Goal: Task Accomplishment & Management: Manage account settings

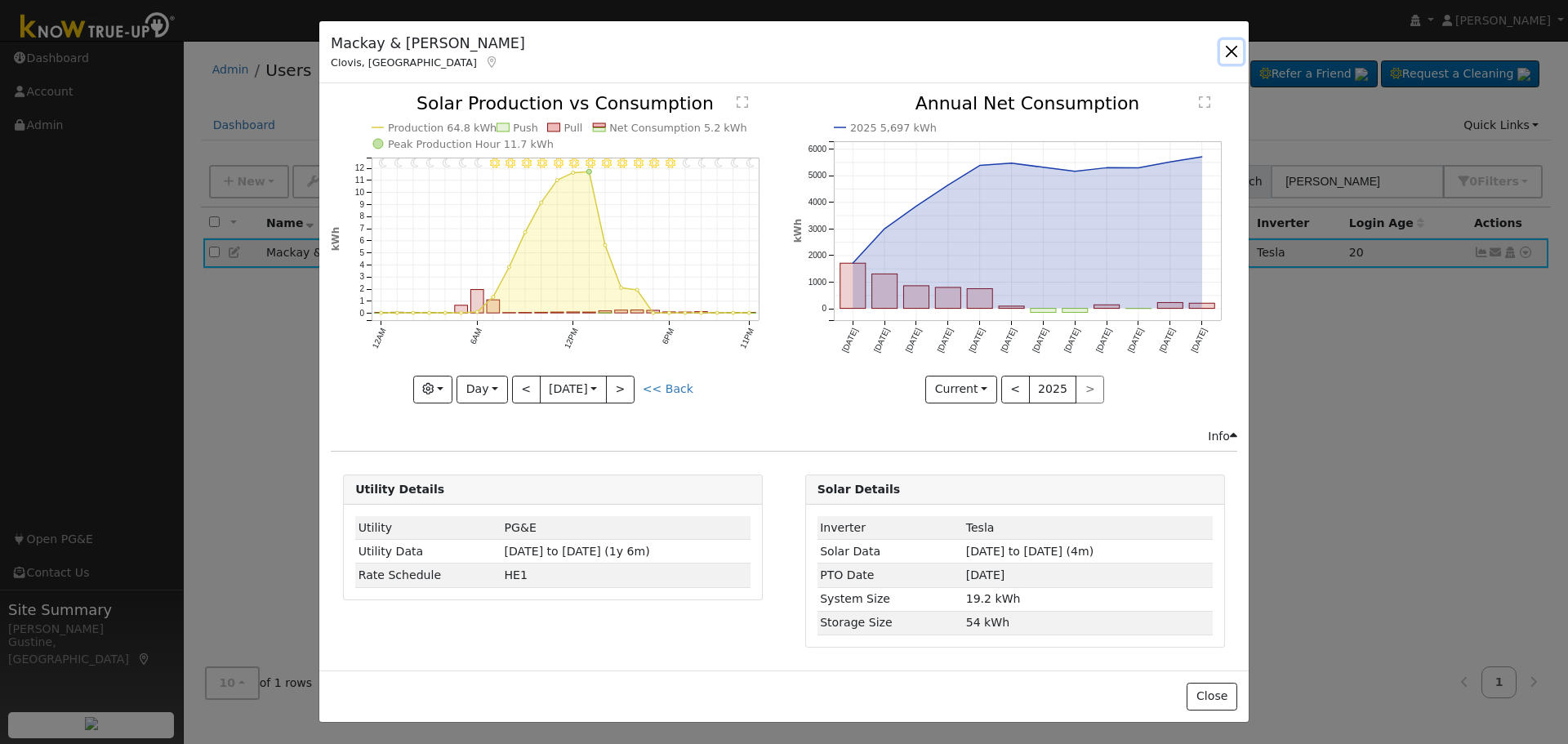
click at [1232, 46] on button "button" at bounding box center [1232, 51] width 23 height 23
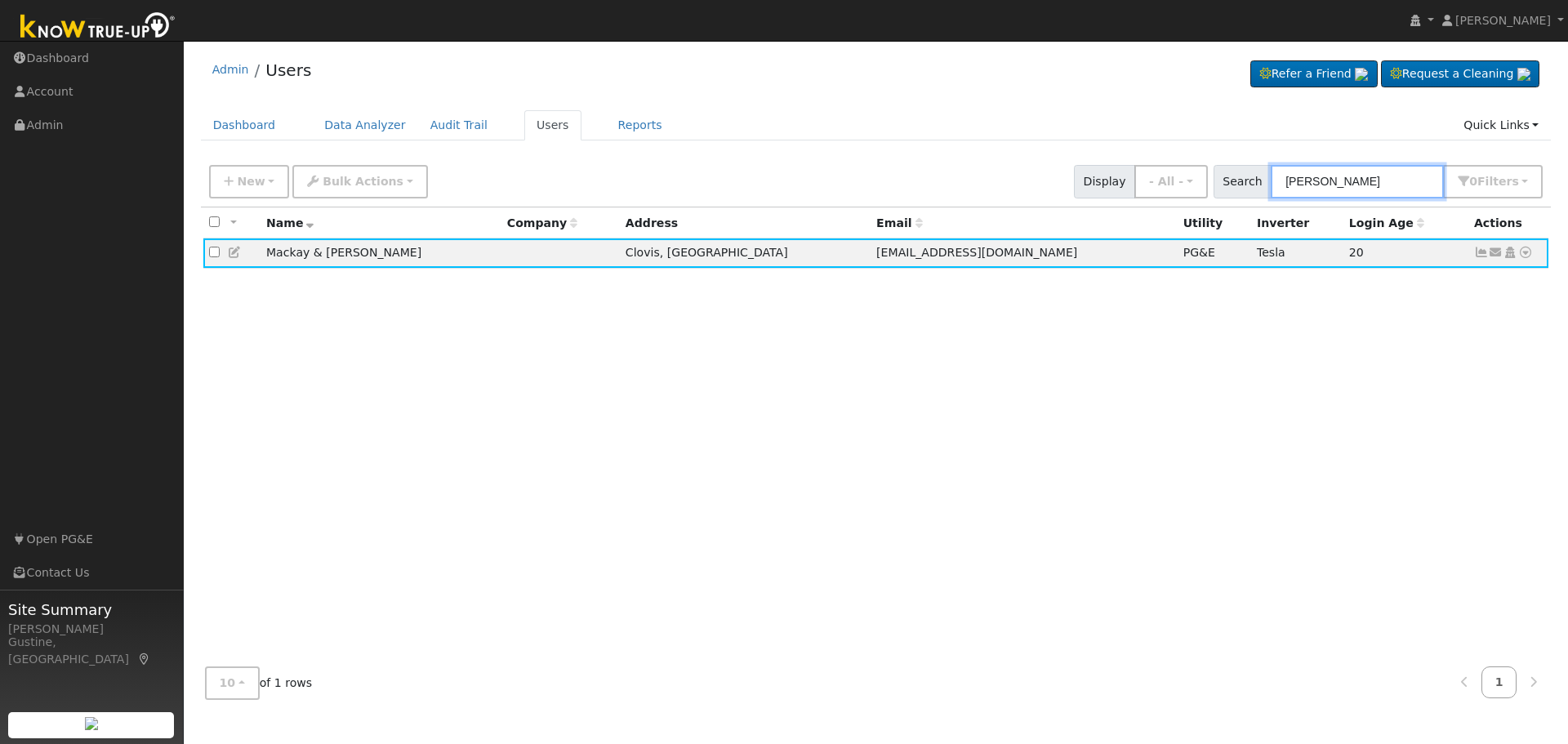
drag, startPoint x: 1377, startPoint y: 194, endPoint x: 1032, endPoint y: 164, distance: 346.3
click at [1041, 167] on div "New Add User Quick Add Quick Connect Quick Convert Lead Bulk Actions Send Email…" at bounding box center [876, 178] width 1341 height 39
paste input "[PERSON_NAME]"
type input "[PERSON_NAME]"
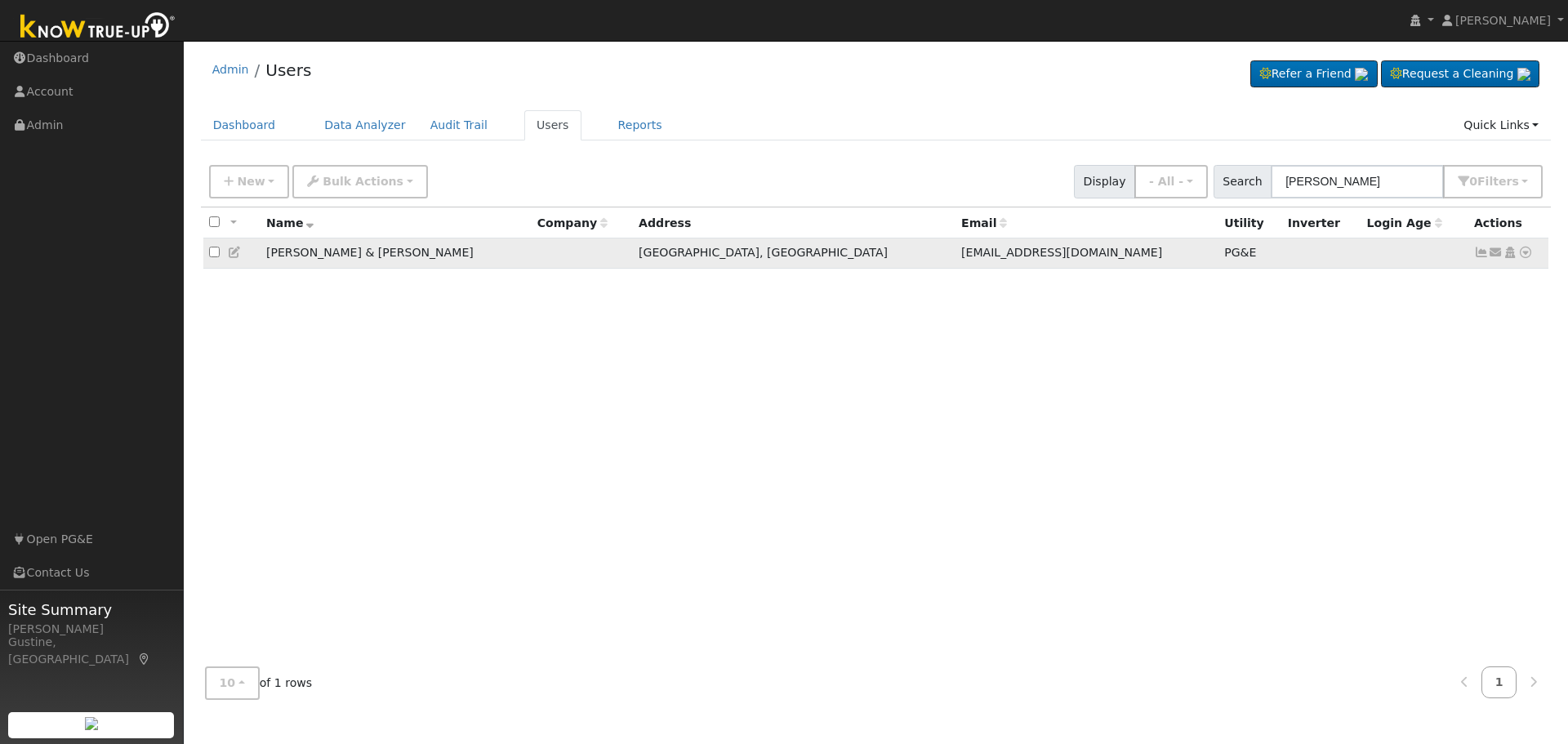
click at [1479, 258] on icon at bounding box center [1481, 253] width 14 height 12
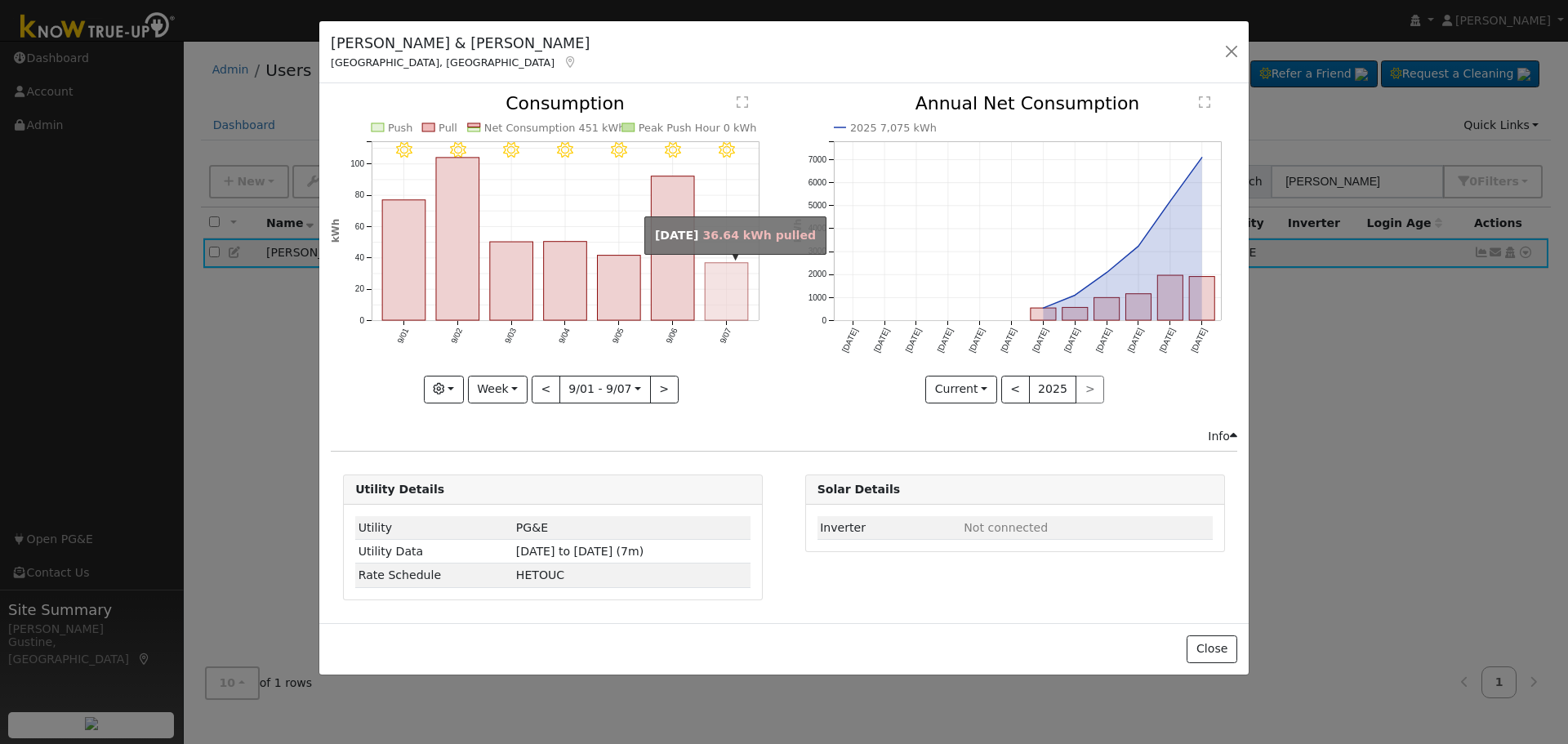
click at [745, 303] on rect "onclick=""" at bounding box center [727, 292] width 43 height 57
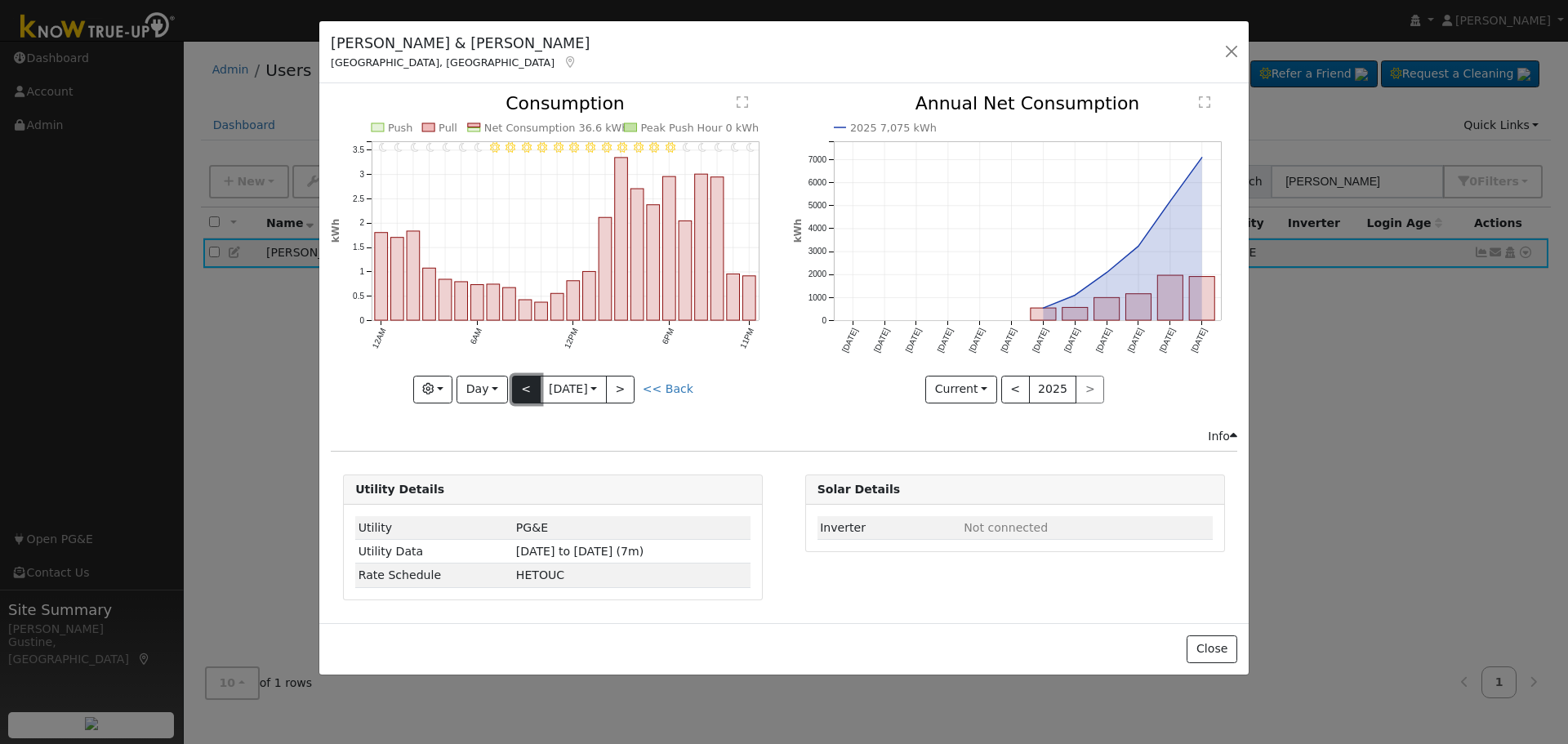
click at [532, 390] on button "<" at bounding box center [527, 389] width 29 height 28
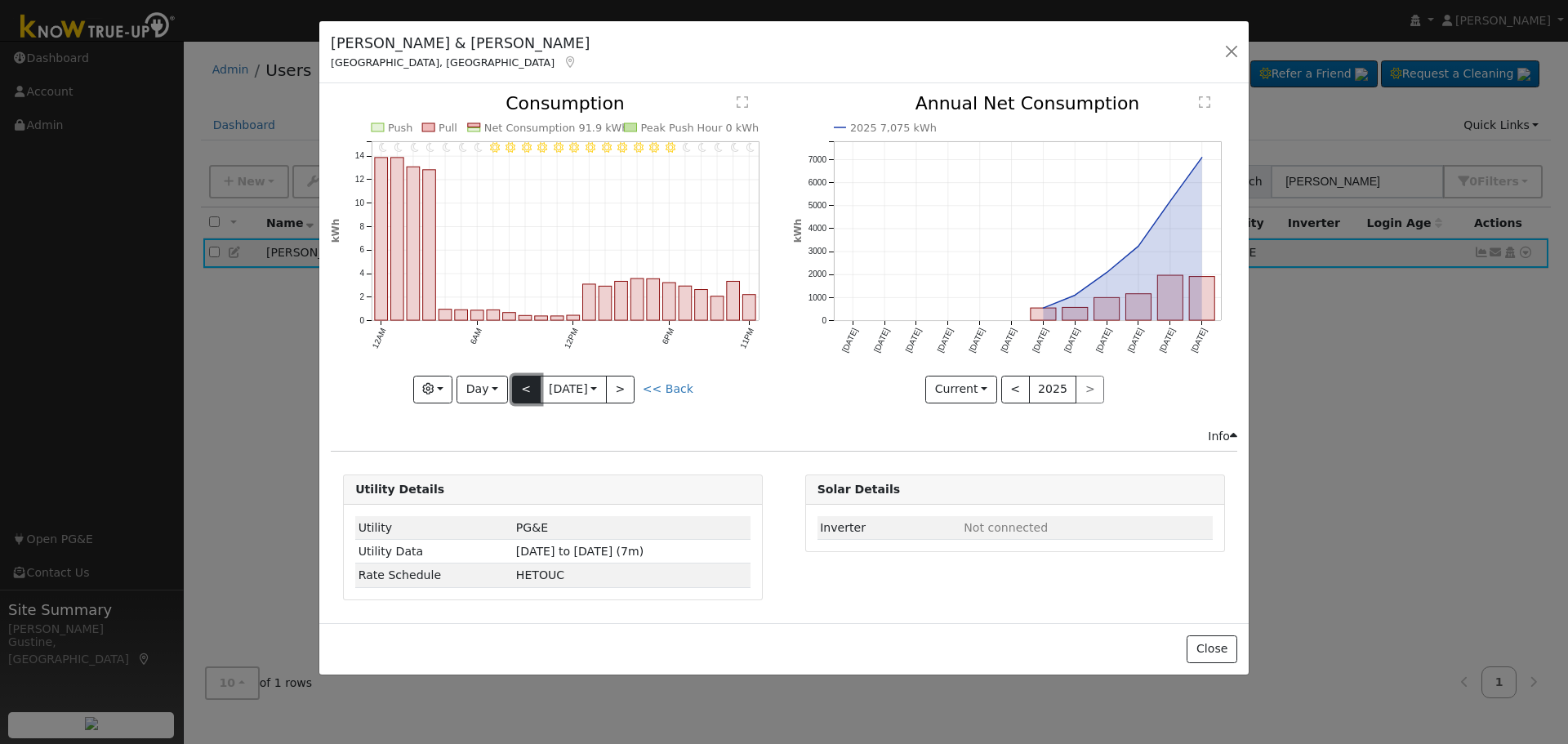
click at [523, 386] on button "<" at bounding box center [527, 389] width 29 height 28
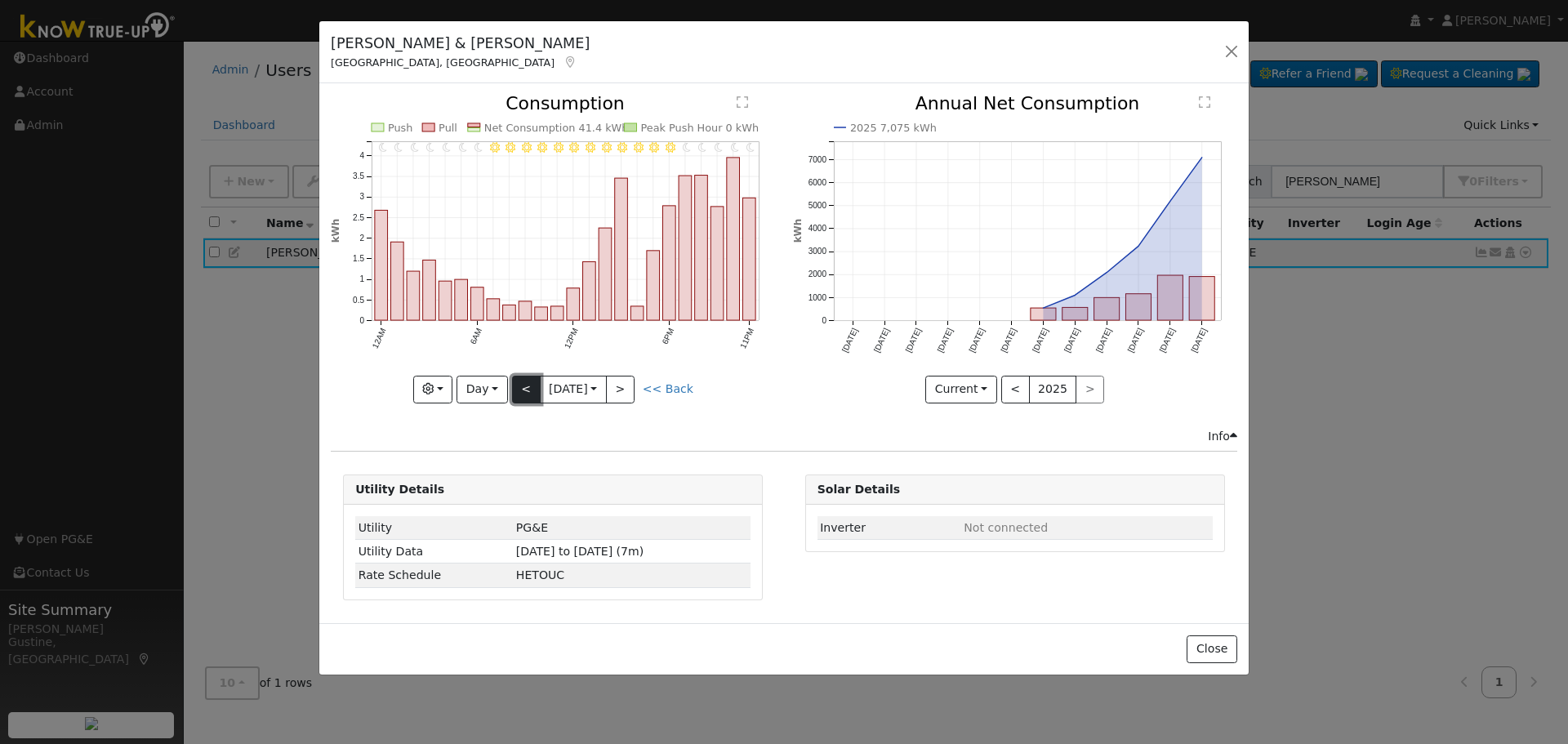
click at [534, 390] on button "<" at bounding box center [527, 389] width 29 height 28
click at [520, 386] on button "<" at bounding box center [527, 389] width 29 height 28
type input "[DATE]"
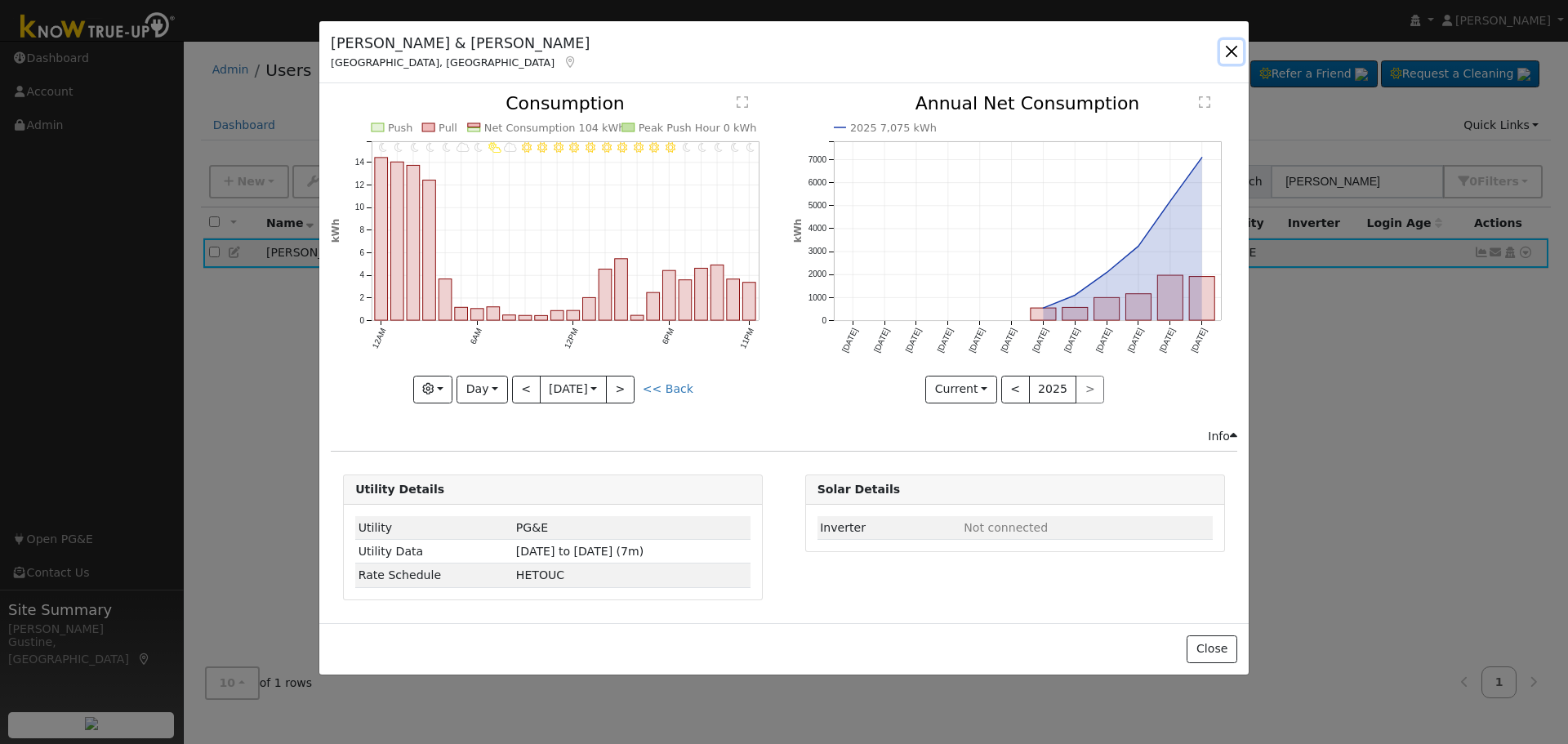
click at [1232, 49] on button "button" at bounding box center [1232, 51] width 23 height 23
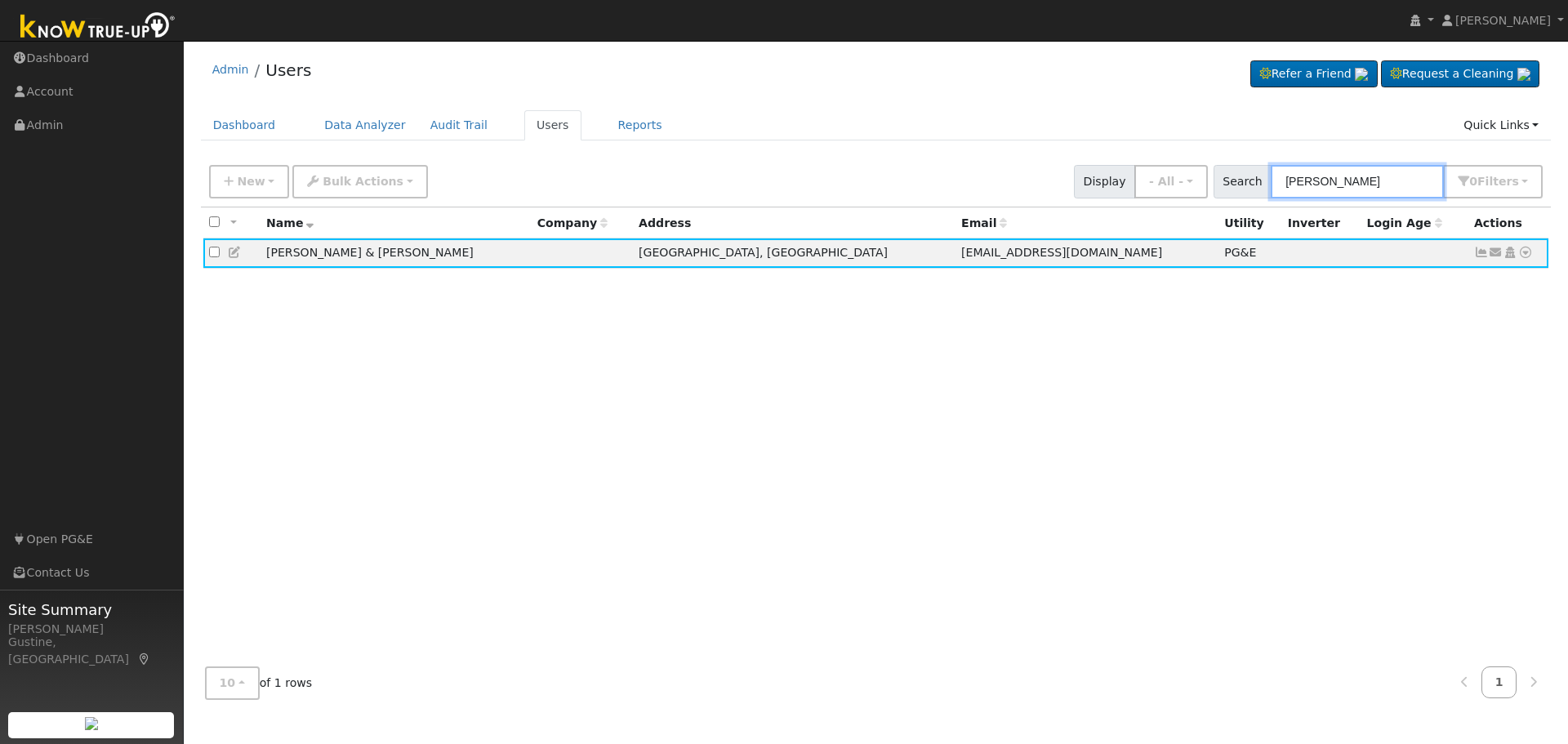
drag, startPoint x: 1335, startPoint y: 188, endPoint x: 1337, endPoint y: 198, distance: 10.2
click at [1336, 195] on input "[PERSON_NAME]" at bounding box center [1357, 182] width 173 height 34
click at [1337, 199] on input "[PERSON_NAME]" at bounding box center [1357, 182] width 173 height 34
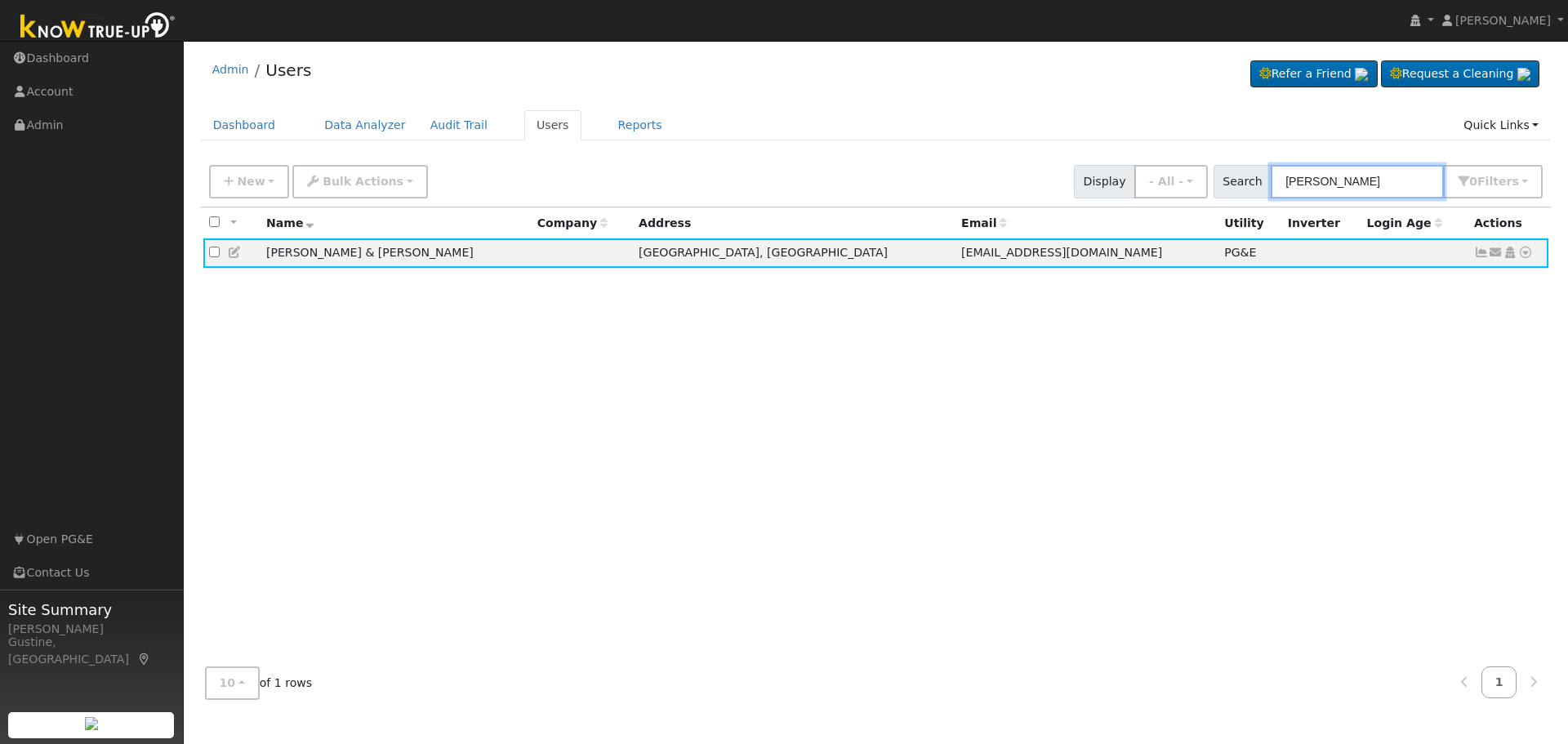
paste input "amintuan"
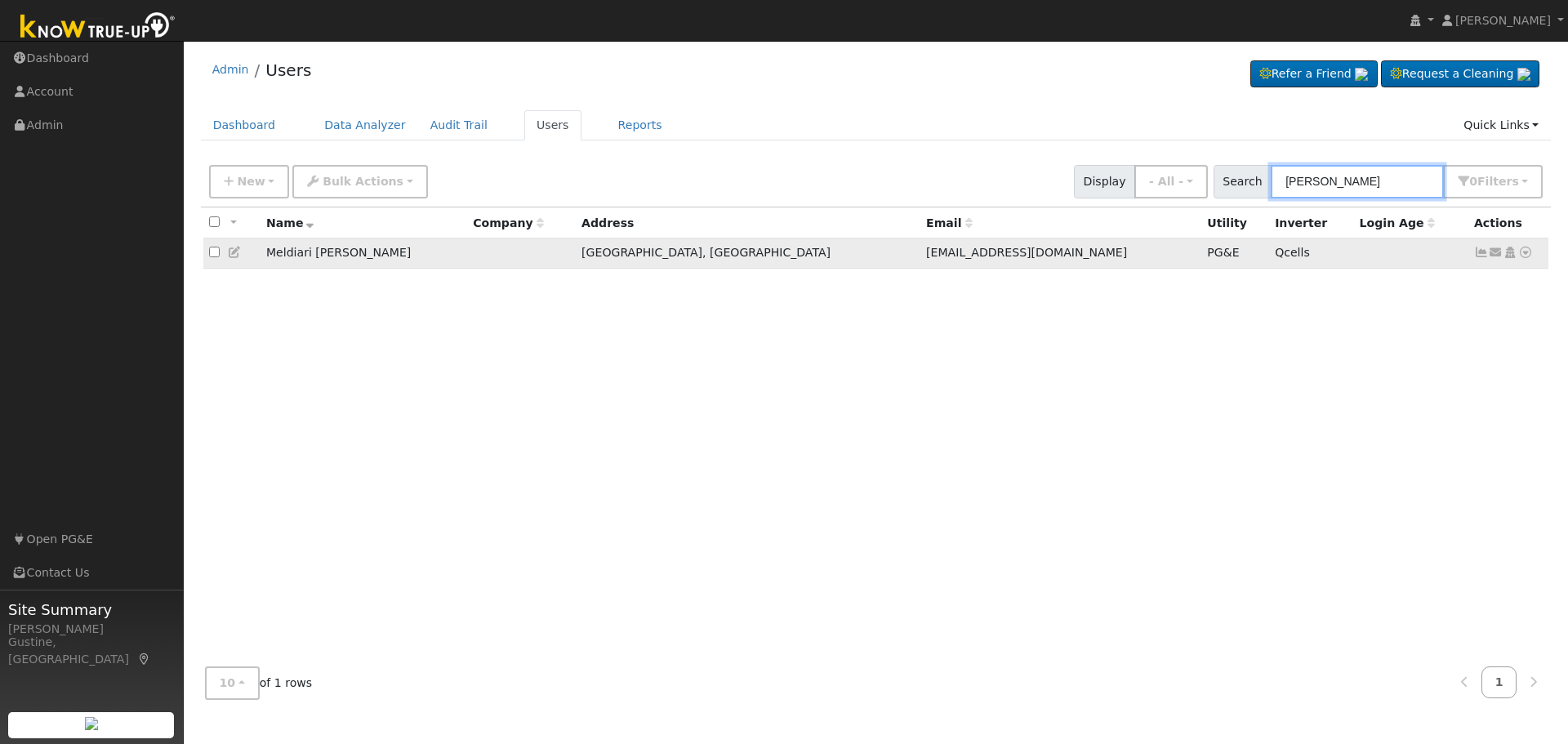
type input "[PERSON_NAME]"
click at [1474, 250] on icon at bounding box center [1481, 253] width 14 height 12
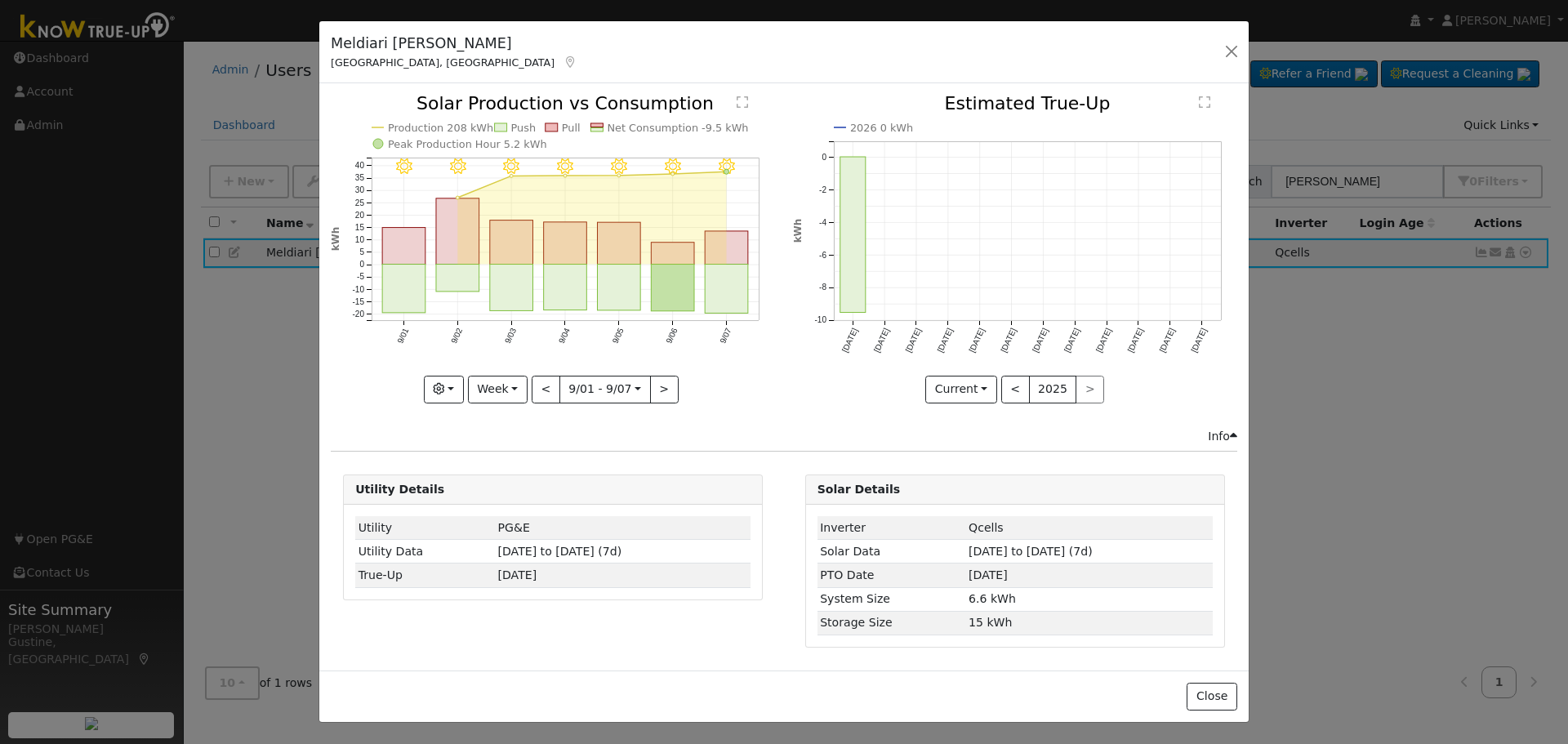
click at [734, 290] on rect "onclick=""" at bounding box center [727, 289] width 43 height 49
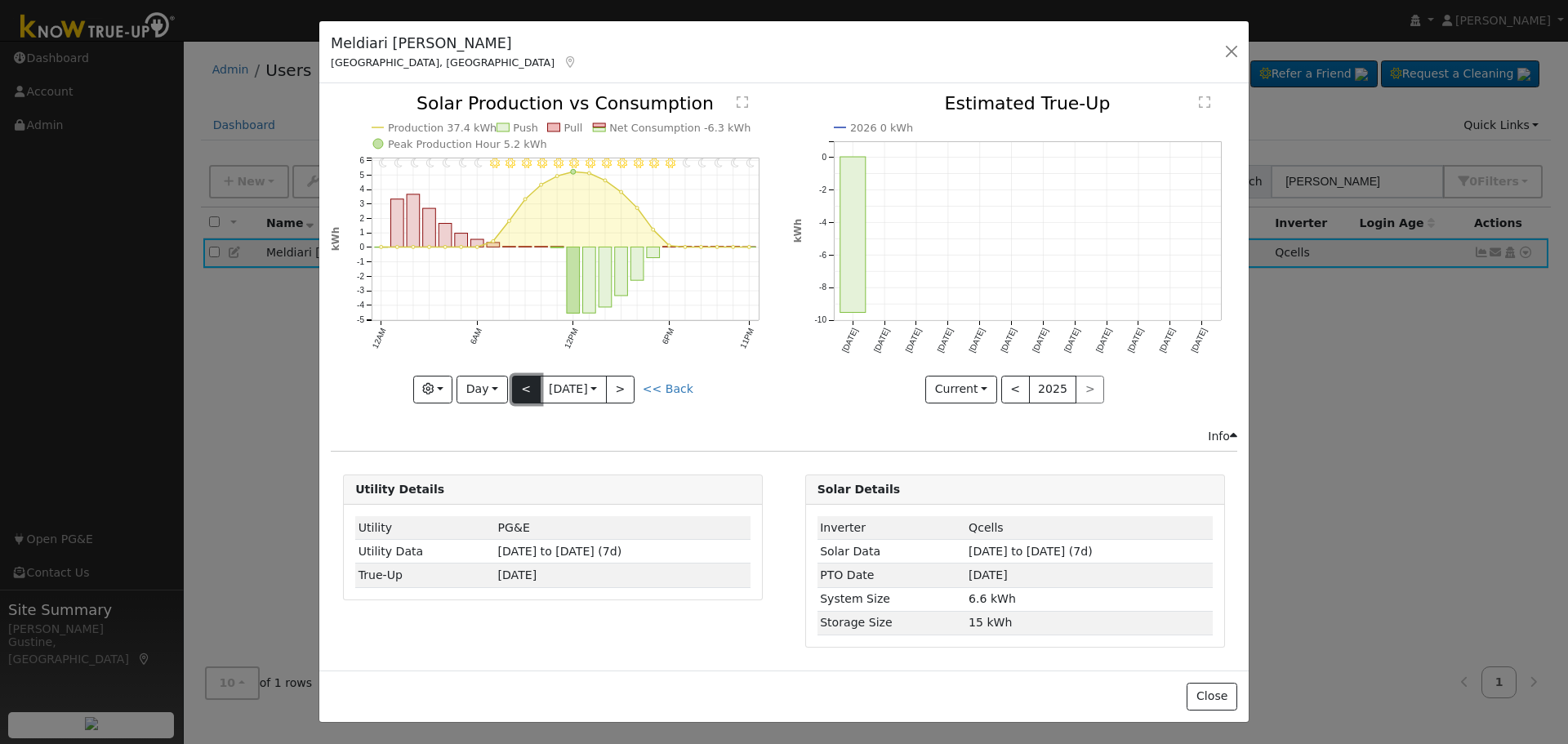
click at [516, 399] on button "<" at bounding box center [527, 389] width 29 height 28
click at [522, 390] on button "<" at bounding box center [527, 389] width 29 height 28
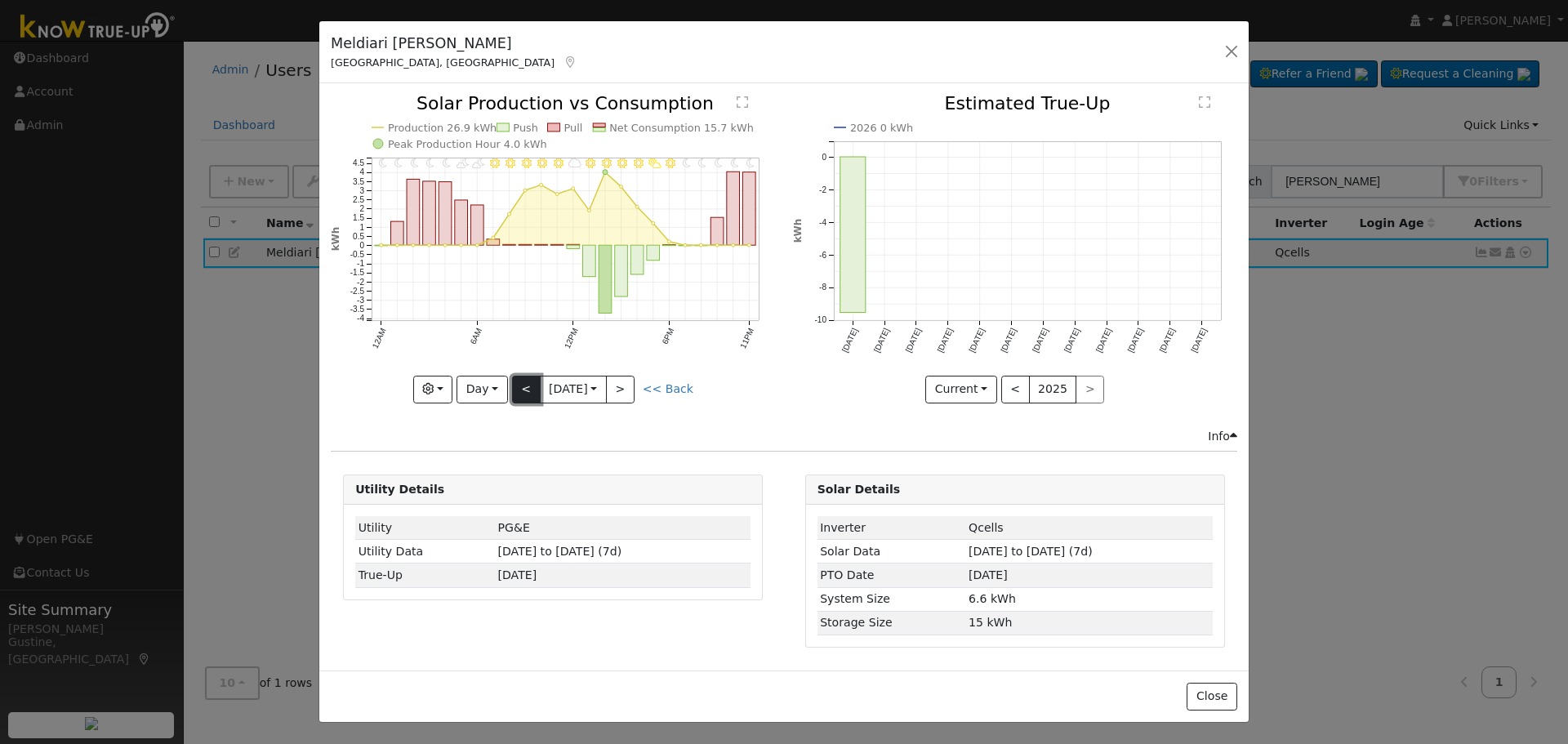
click at [522, 390] on button "<" at bounding box center [527, 389] width 29 height 28
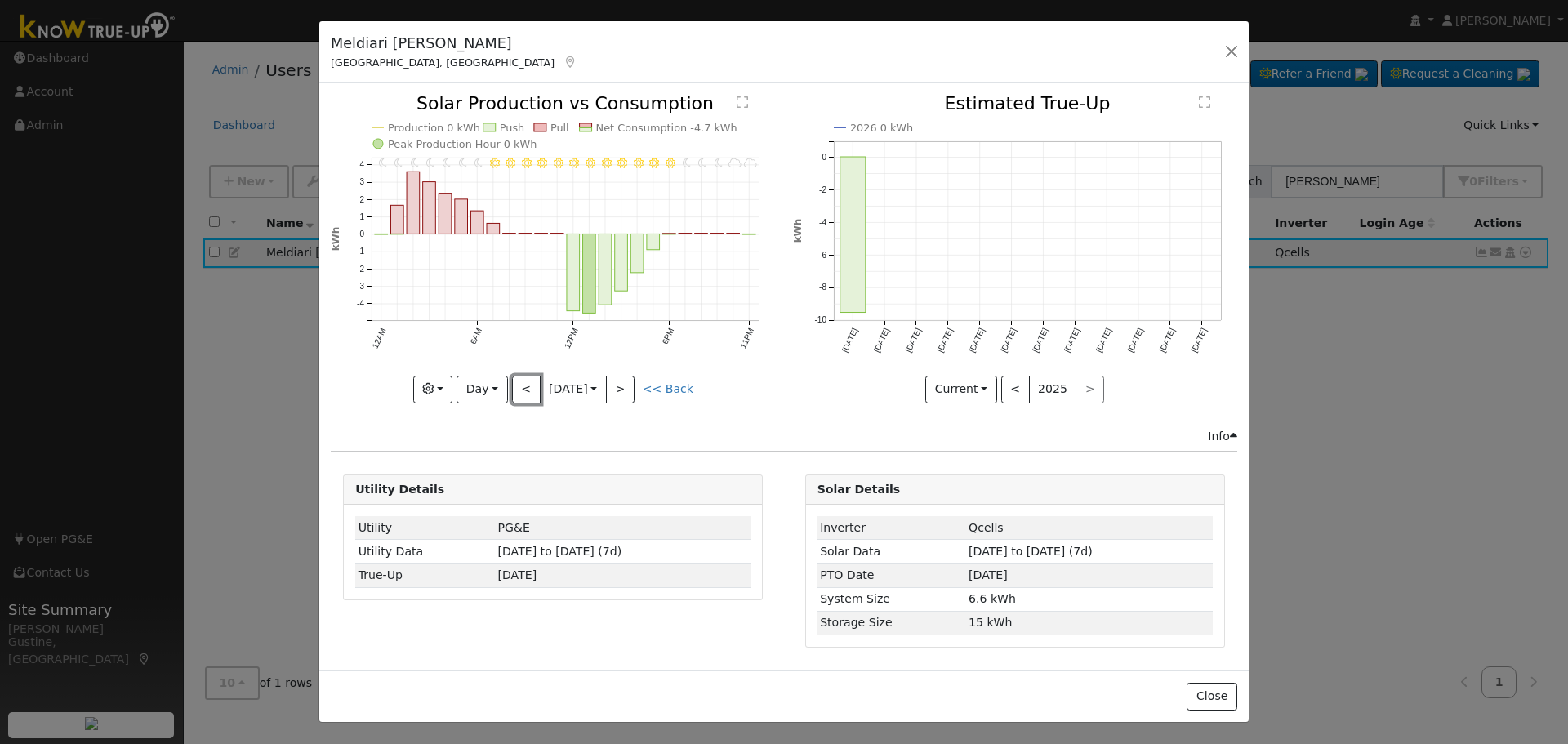
click at [522, 389] on button "<" at bounding box center [527, 389] width 29 height 28
click at [522, 390] on button "<" at bounding box center [527, 389] width 29 height 28
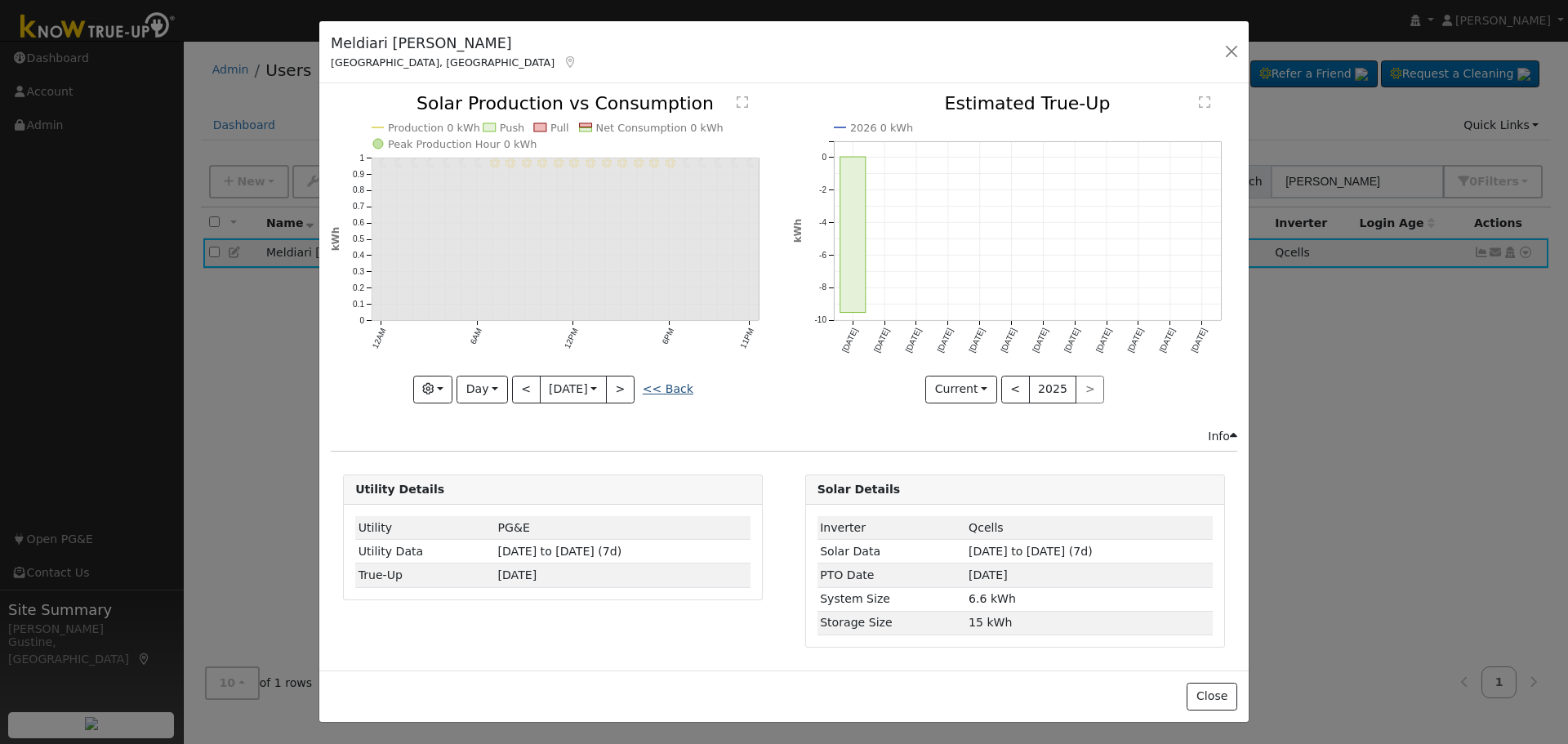
click at [651, 384] on link "<< Back" at bounding box center [668, 388] width 51 height 13
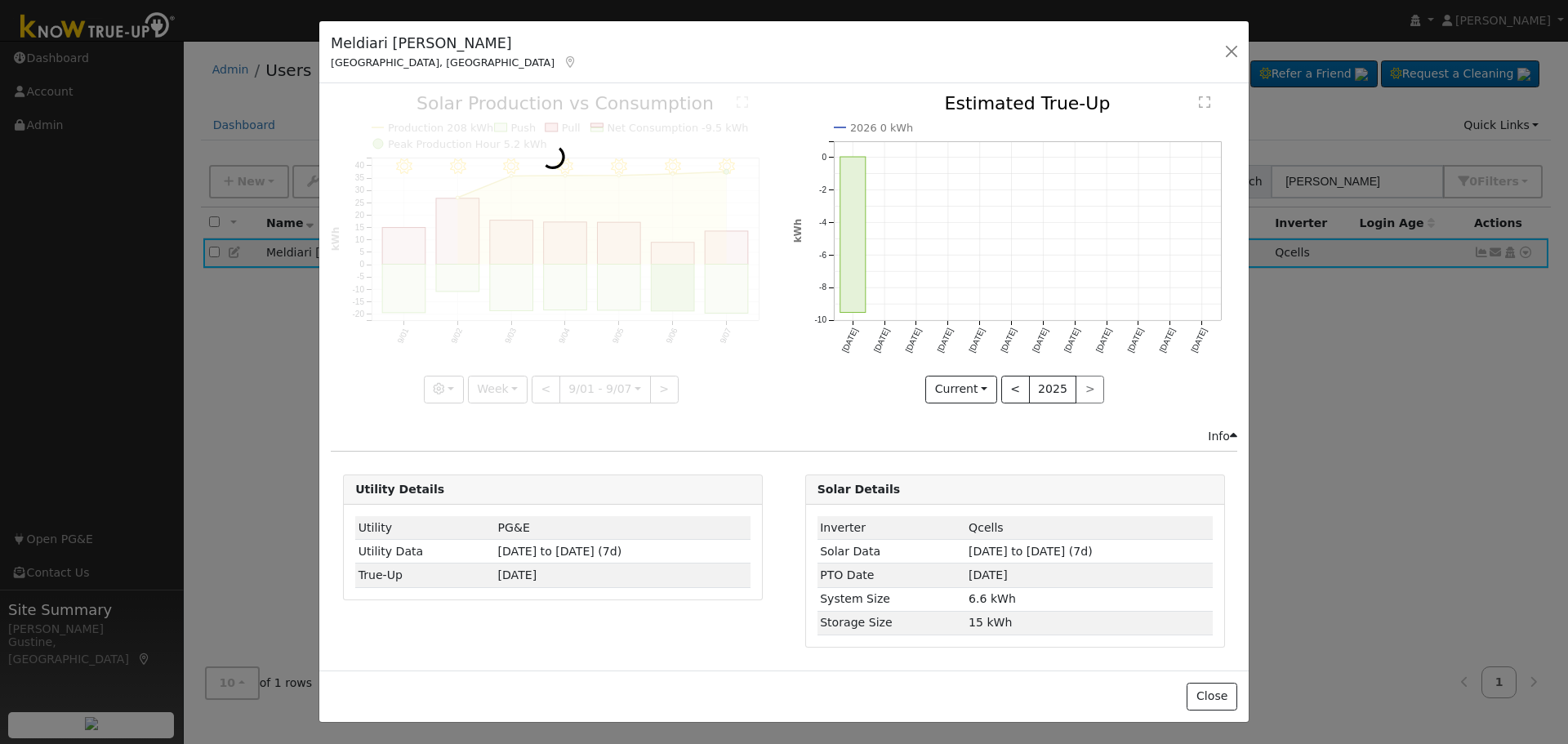
click at [618, 393] on div at bounding box center [553, 249] width 445 height 308
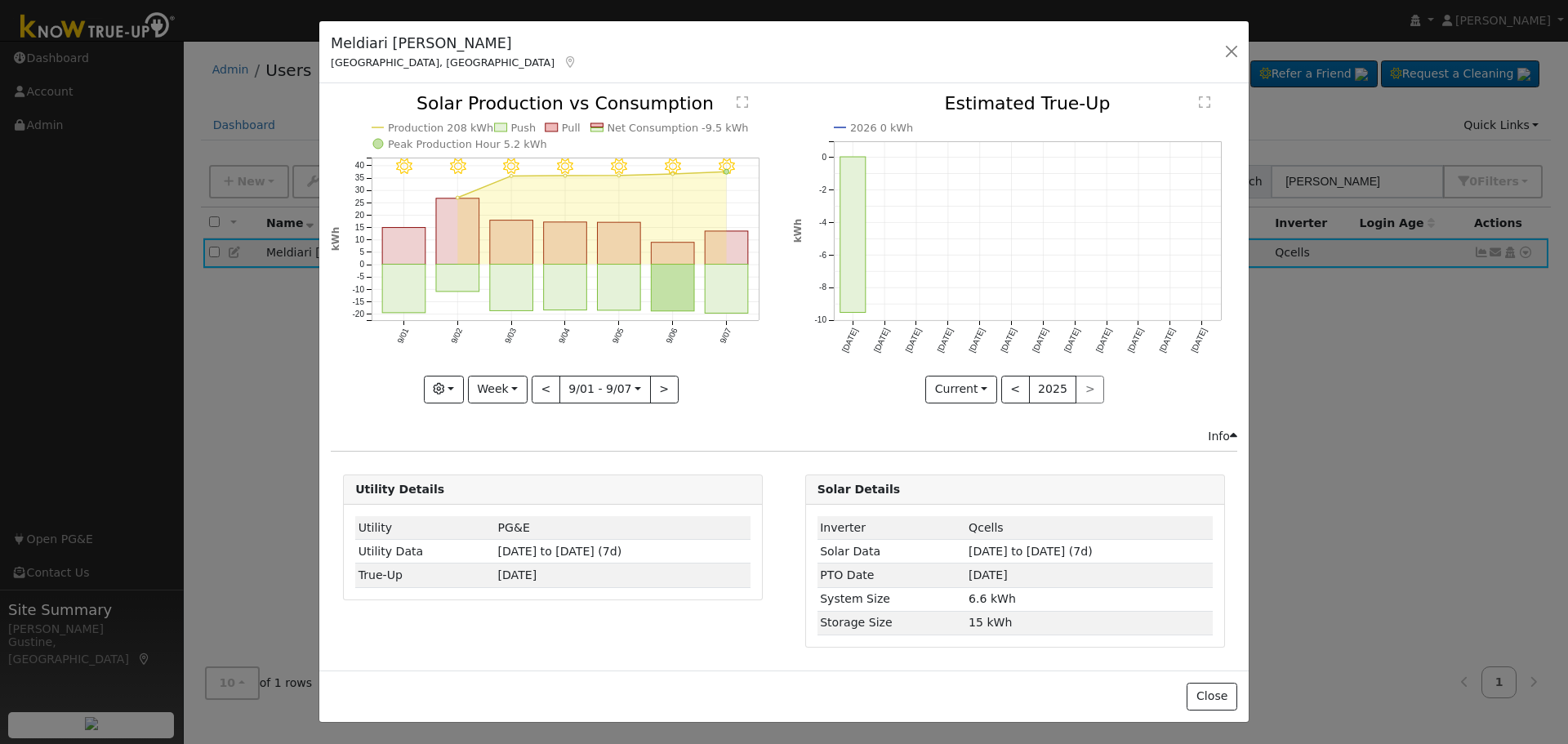
click at [720, 299] on rect "onclick=""" at bounding box center [727, 289] width 43 height 49
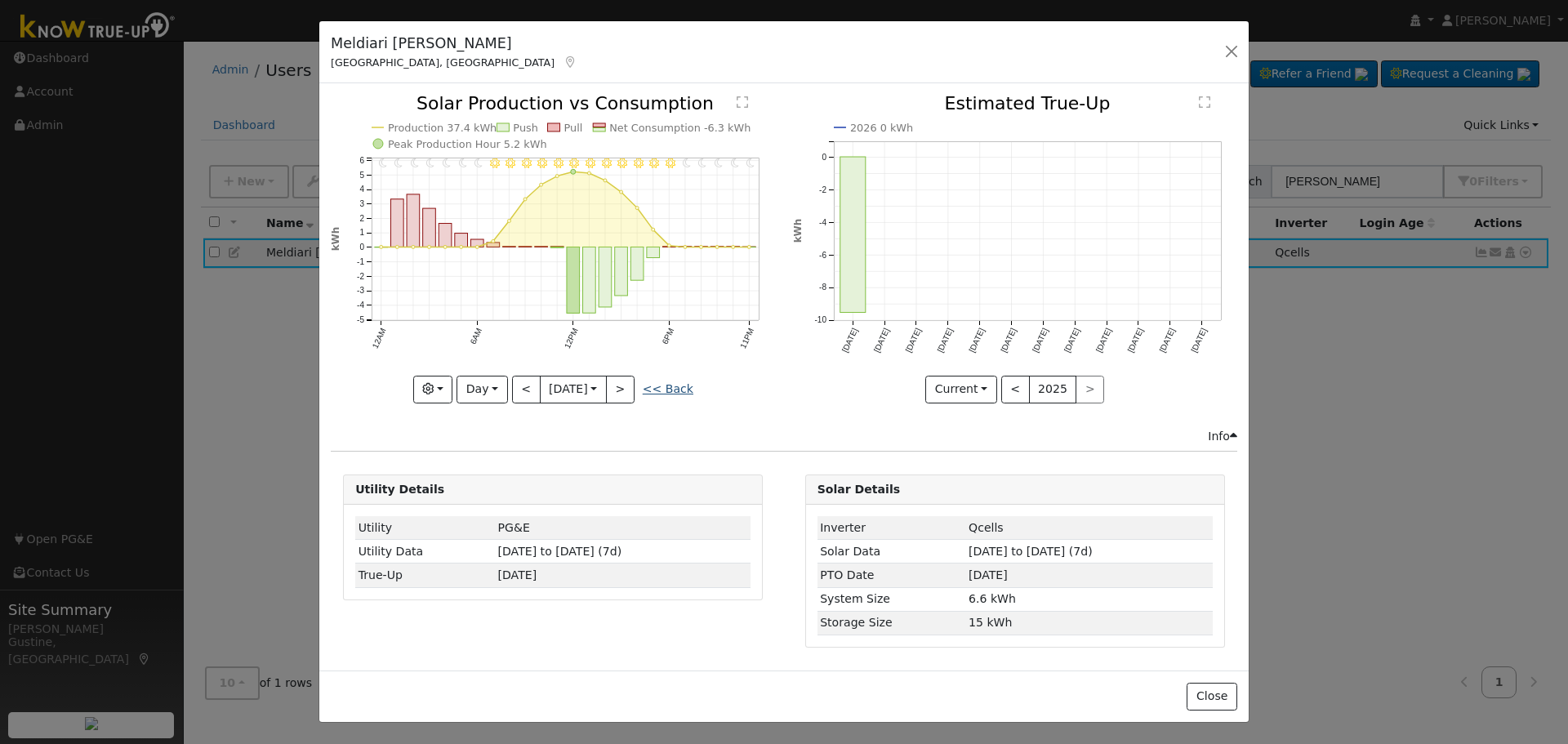
click at [649, 393] on link "<< Back" at bounding box center [668, 388] width 51 height 13
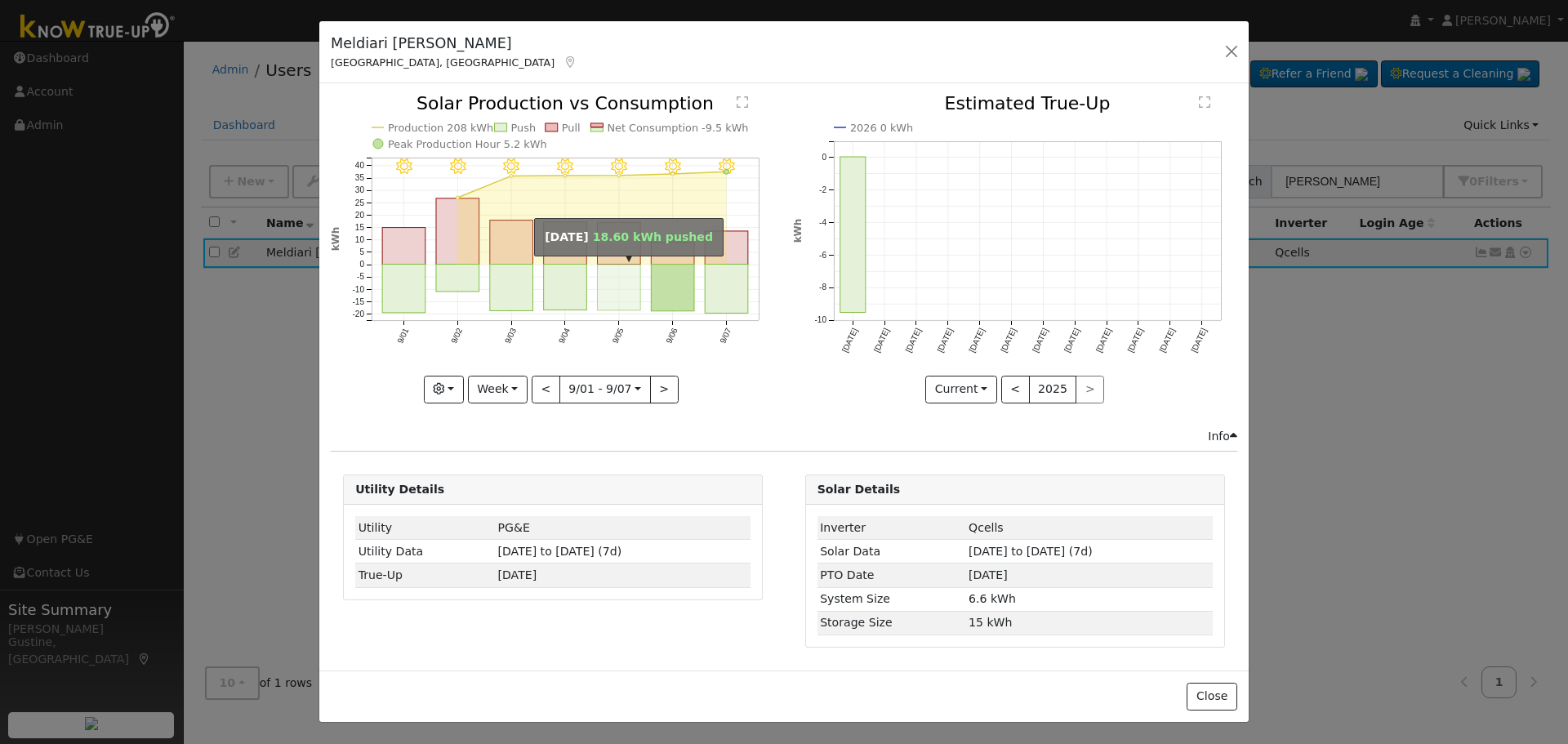
click at [638, 272] on rect "onclick=""" at bounding box center [619, 287] width 43 height 46
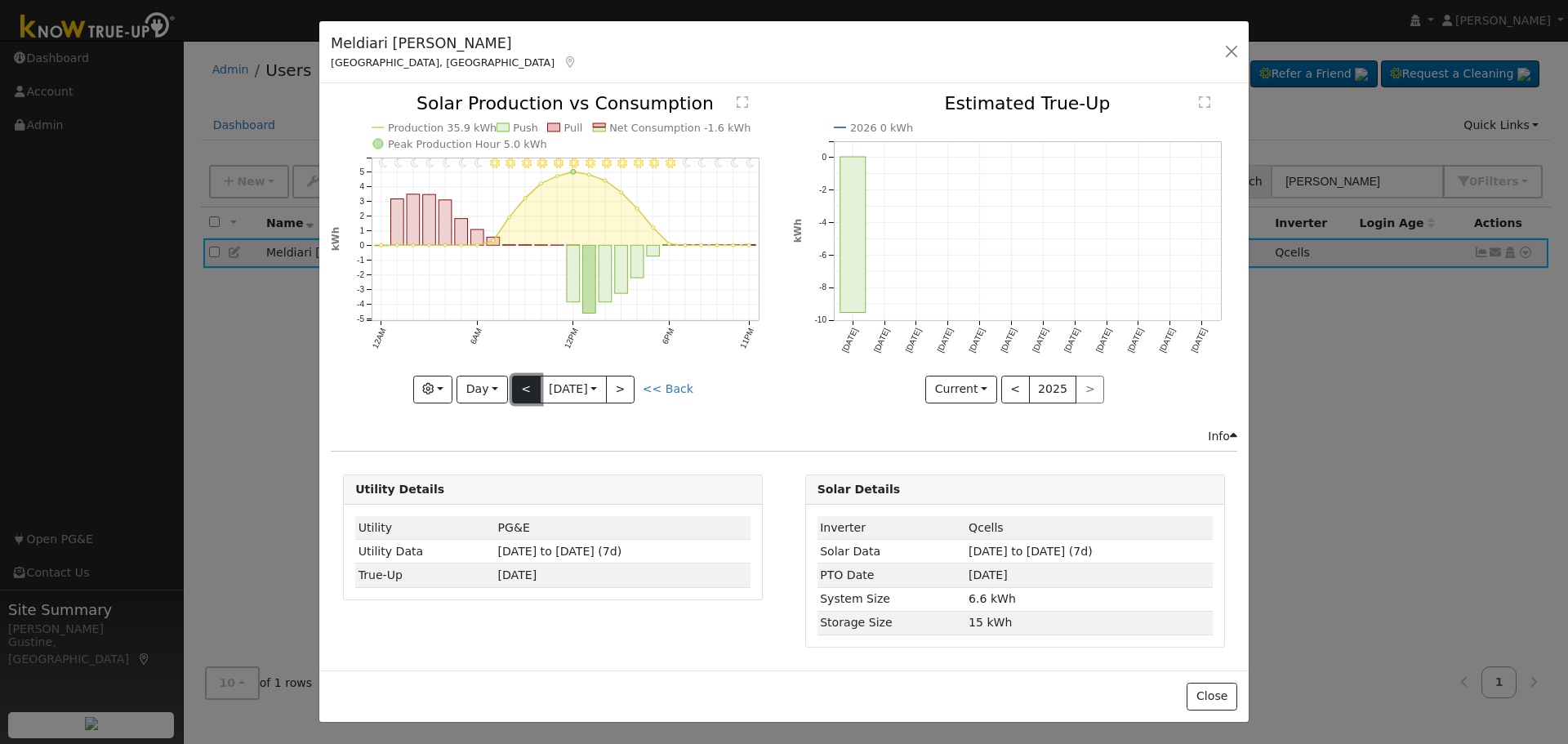
click at [532, 386] on button "<" at bounding box center [527, 389] width 29 height 28
type input "[DATE]"
click at [1236, 41] on button "button" at bounding box center [1232, 51] width 23 height 23
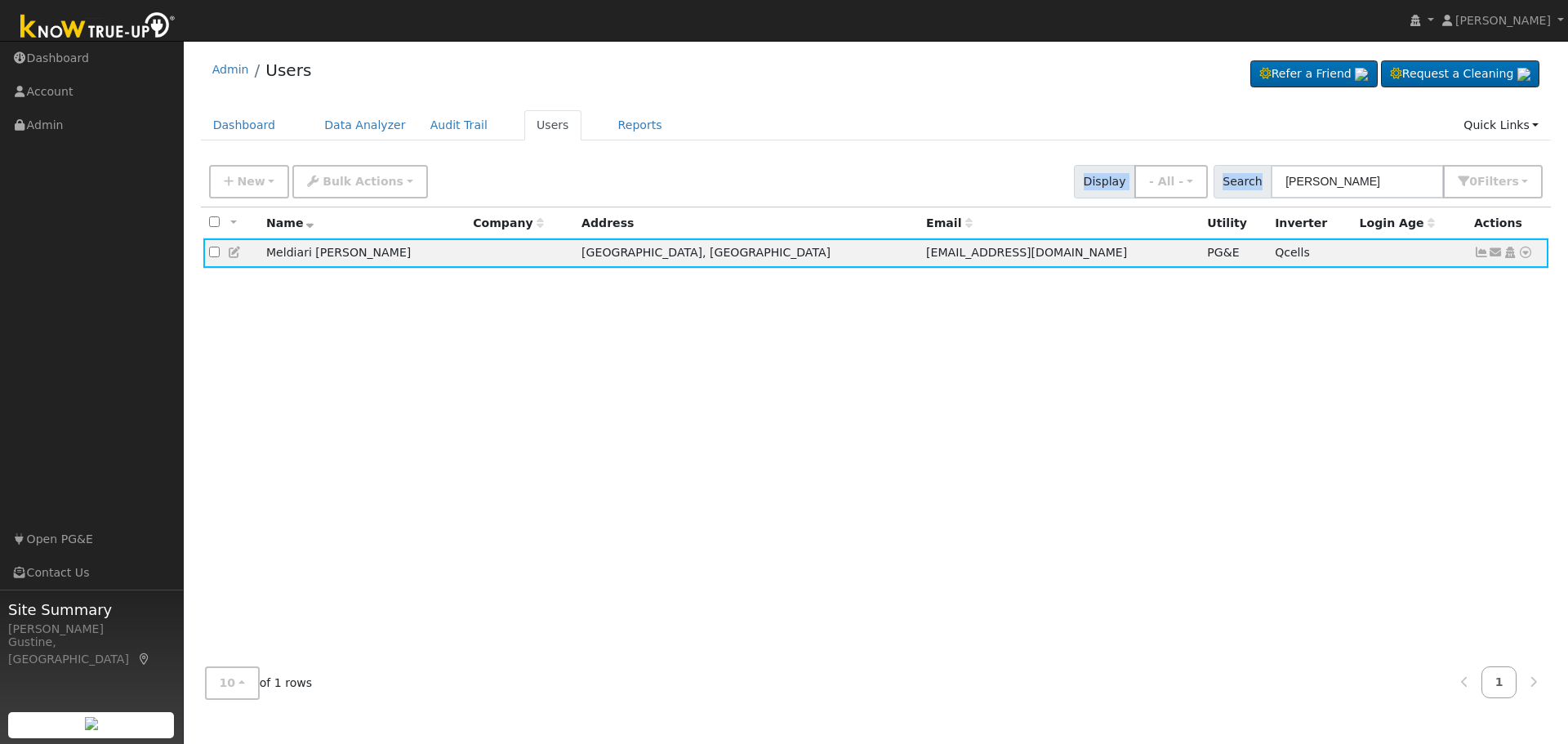
drag, startPoint x: 1398, startPoint y: 164, endPoint x: 928, endPoint y: 169, distance: 470.0
click at [961, 172] on div "New Add User Quick Add Quick Connect Quick Convert Lead Bulk Actions Send Email…" at bounding box center [876, 178] width 1341 height 39
click at [1287, 165] on input "[PERSON_NAME]" at bounding box center [1357, 182] width 173 height 34
click at [1343, 189] on input "[PERSON_NAME]" at bounding box center [1357, 182] width 173 height 34
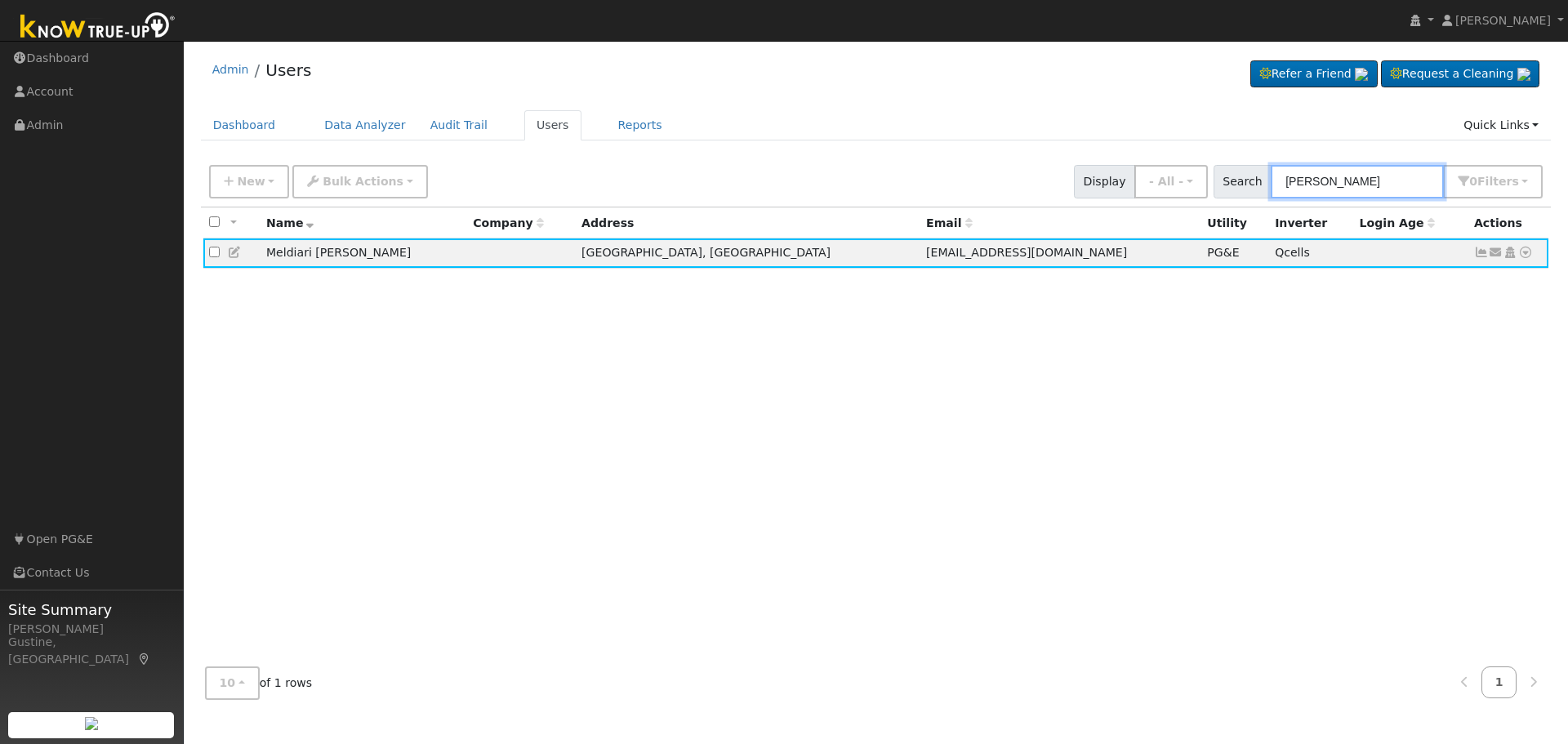
paste input "[PERSON_NAME] & [PERSON_NAME]"
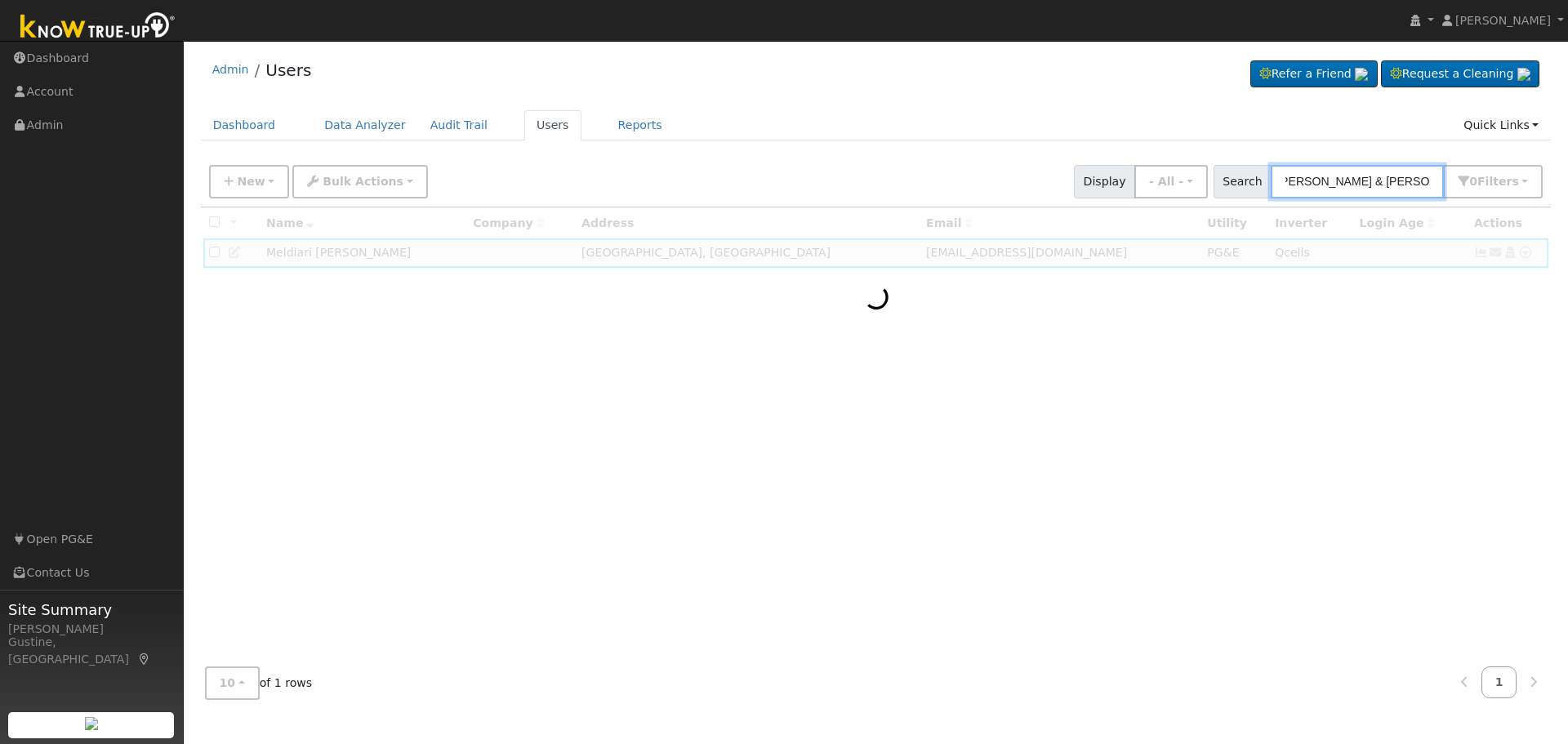
drag, startPoint x: 1476, startPoint y: 205, endPoint x: 1567, endPoint y: 213, distance: 91.4
click at [1567, 216] on div "User Profile First name Last name Email Email Notifications No Emails No Emails…" at bounding box center [876, 392] width 1385 height 703
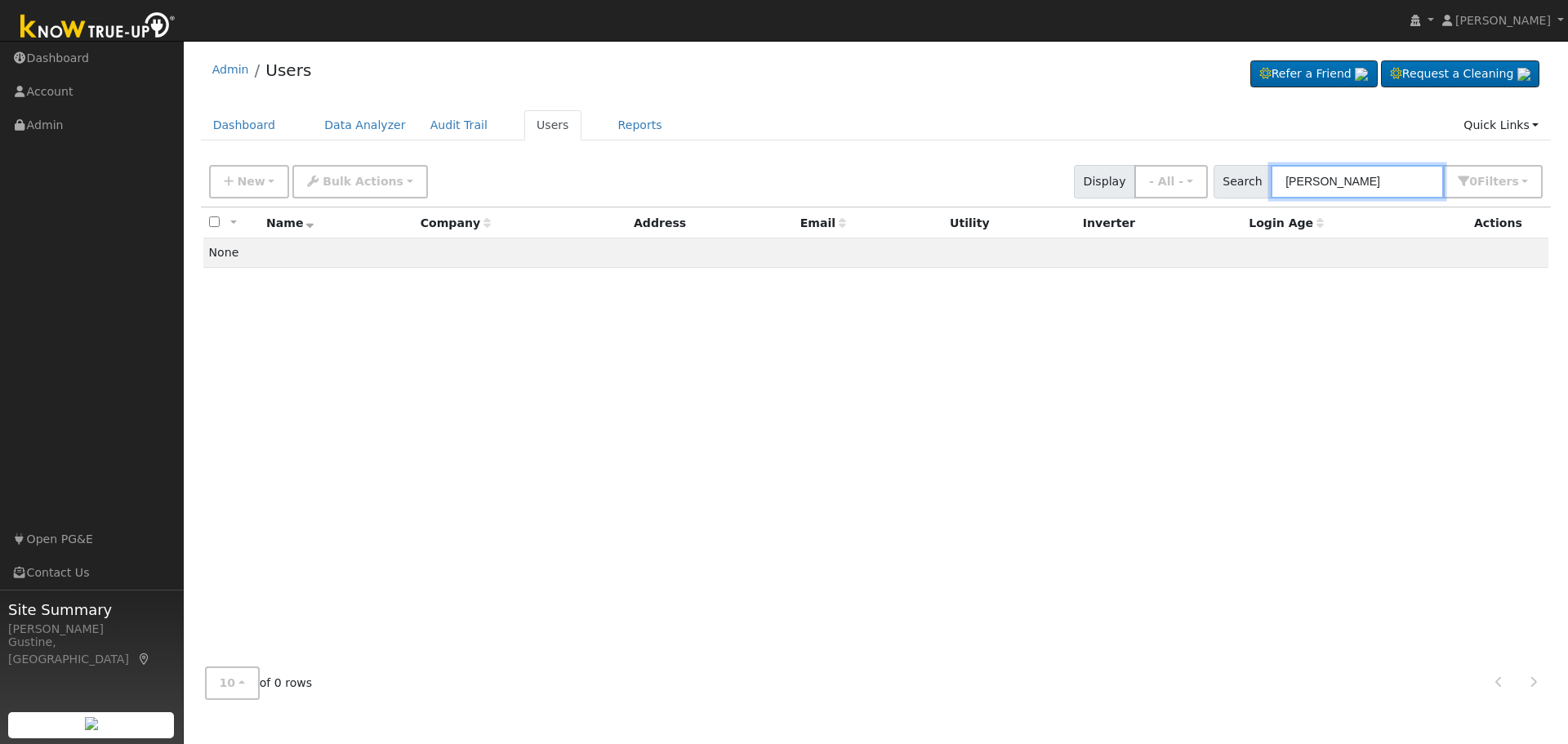
scroll to position [0, 0]
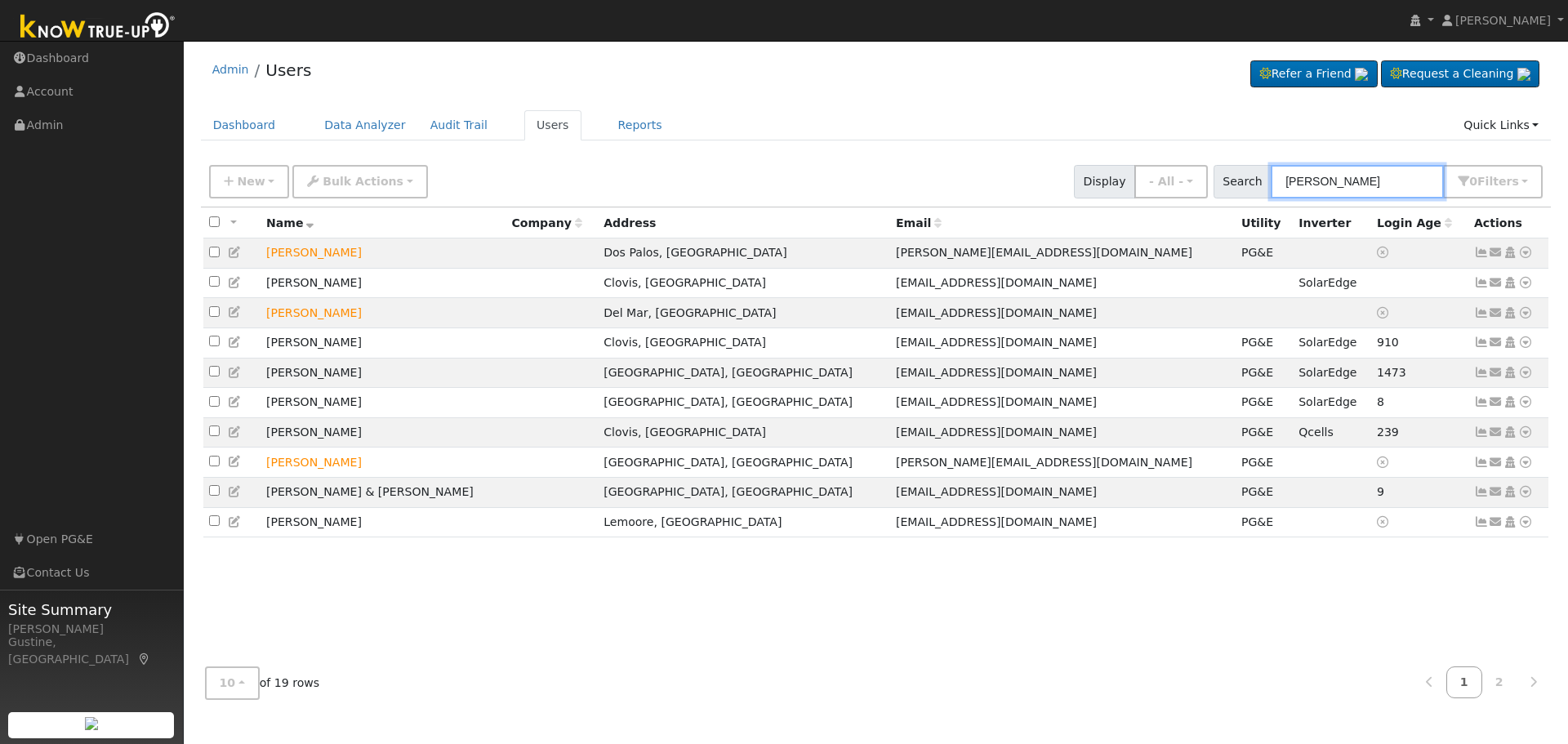
click at [1336, 182] on input "[PERSON_NAME]" at bounding box center [1357, 182] width 173 height 34
click at [1374, 186] on input "[PERSON_NAME]" at bounding box center [1357, 182] width 173 height 34
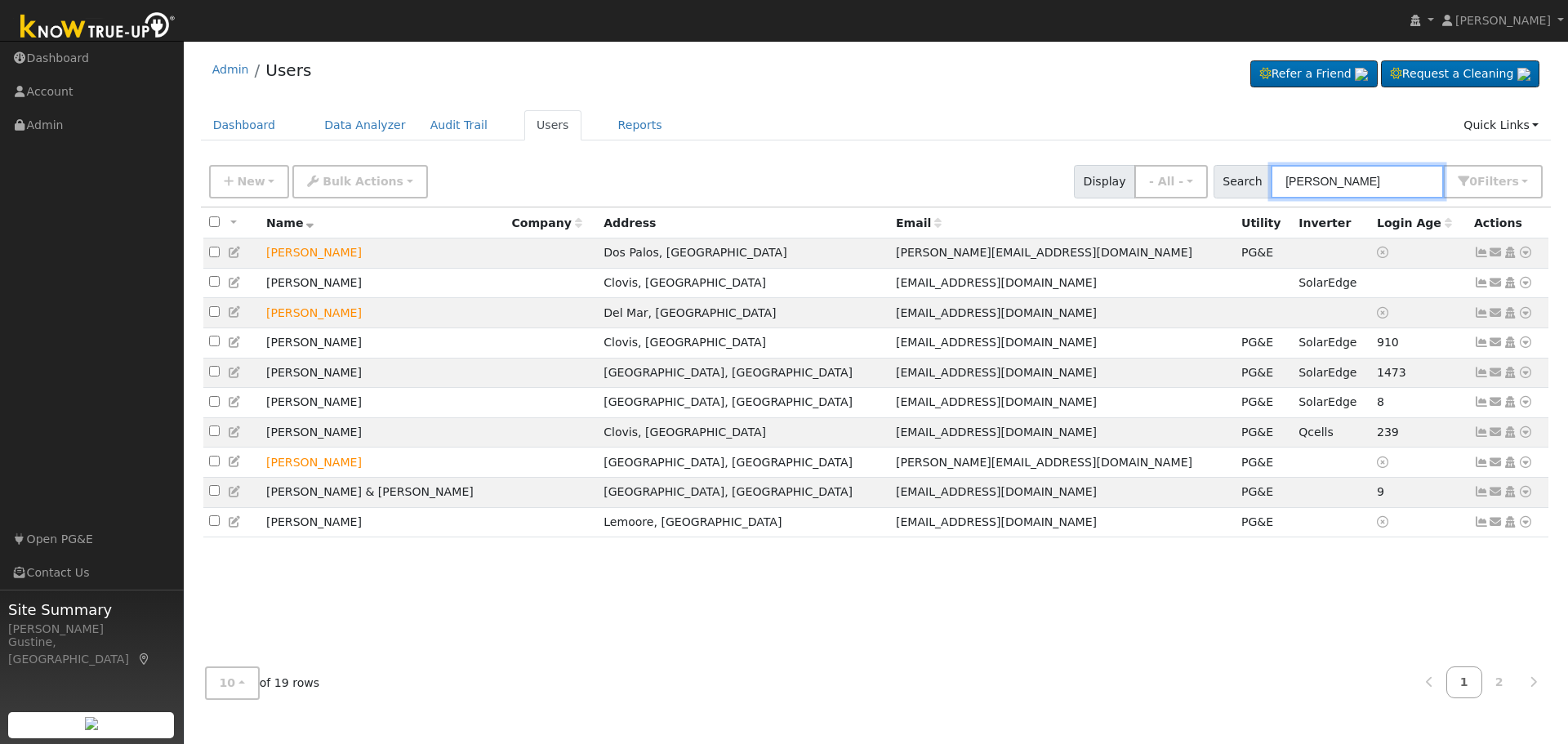
paste input "[PERSON_NAME]"
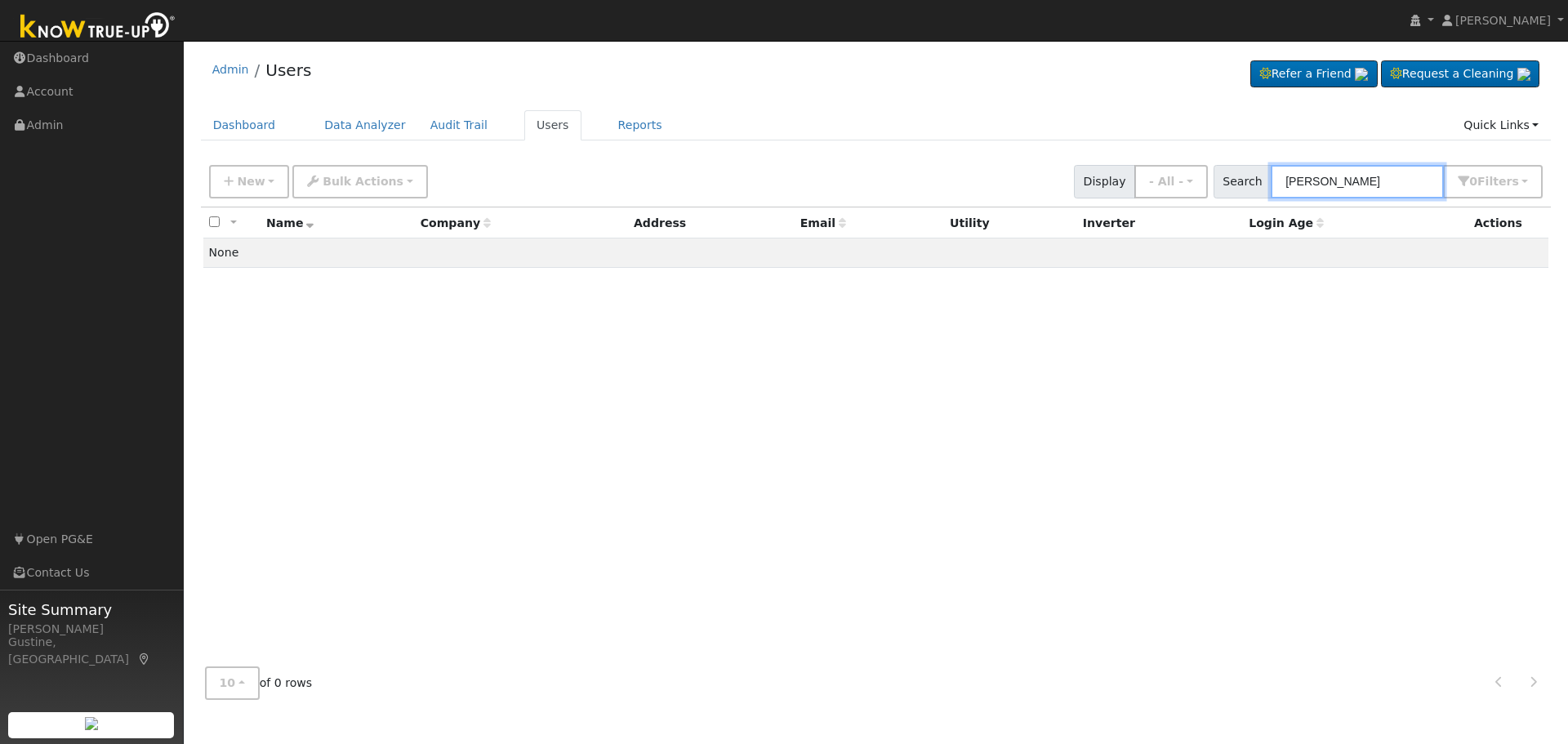
drag, startPoint x: 1345, startPoint y: 186, endPoint x: 704, endPoint y: 155, distance: 641.7
click at [1016, 194] on div "New Add User Quick Add Quick Connect Quick Convert Lead Bulk Actions Send Email…" at bounding box center [876, 178] width 1341 height 39
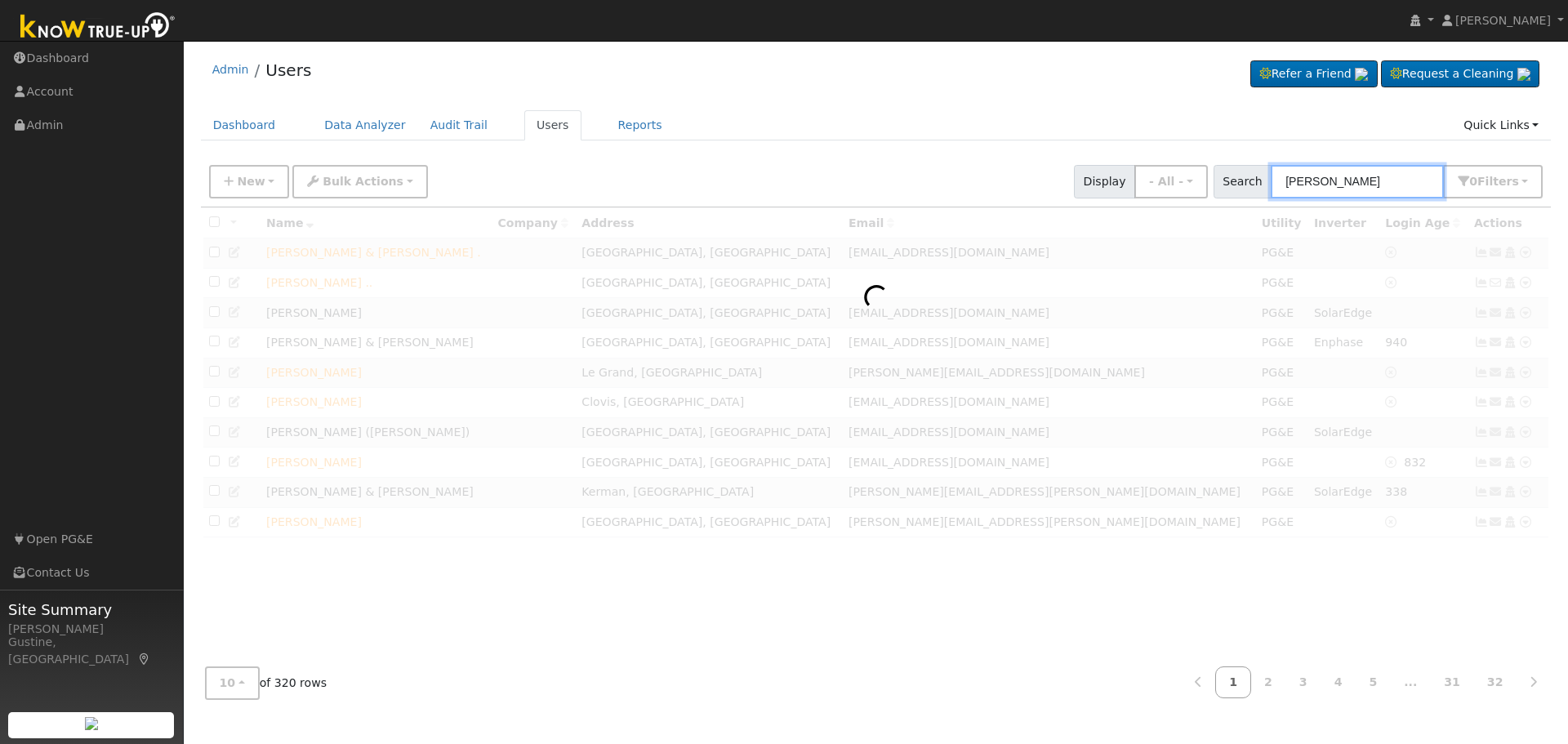
paste input "[PERSON_NAME]"
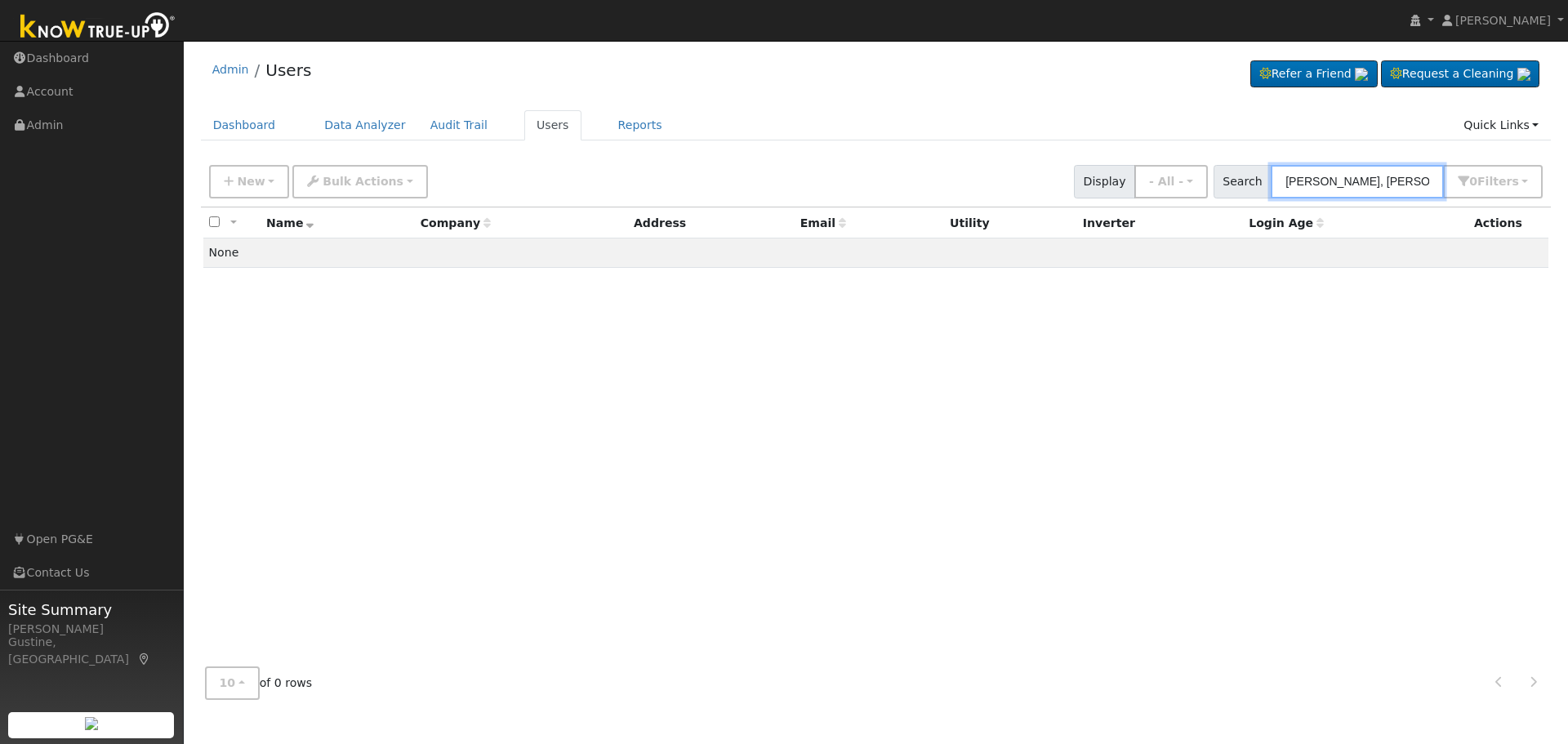
drag, startPoint x: 1382, startPoint y: 175, endPoint x: 1567, endPoint y: 263, distance: 204.9
click at [1567, 263] on div "User Profile First name Last name Email Email Notifications No Emails No Emails…" at bounding box center [876, 392] width 1385 height 703
type input "[PERSON_NAME]"
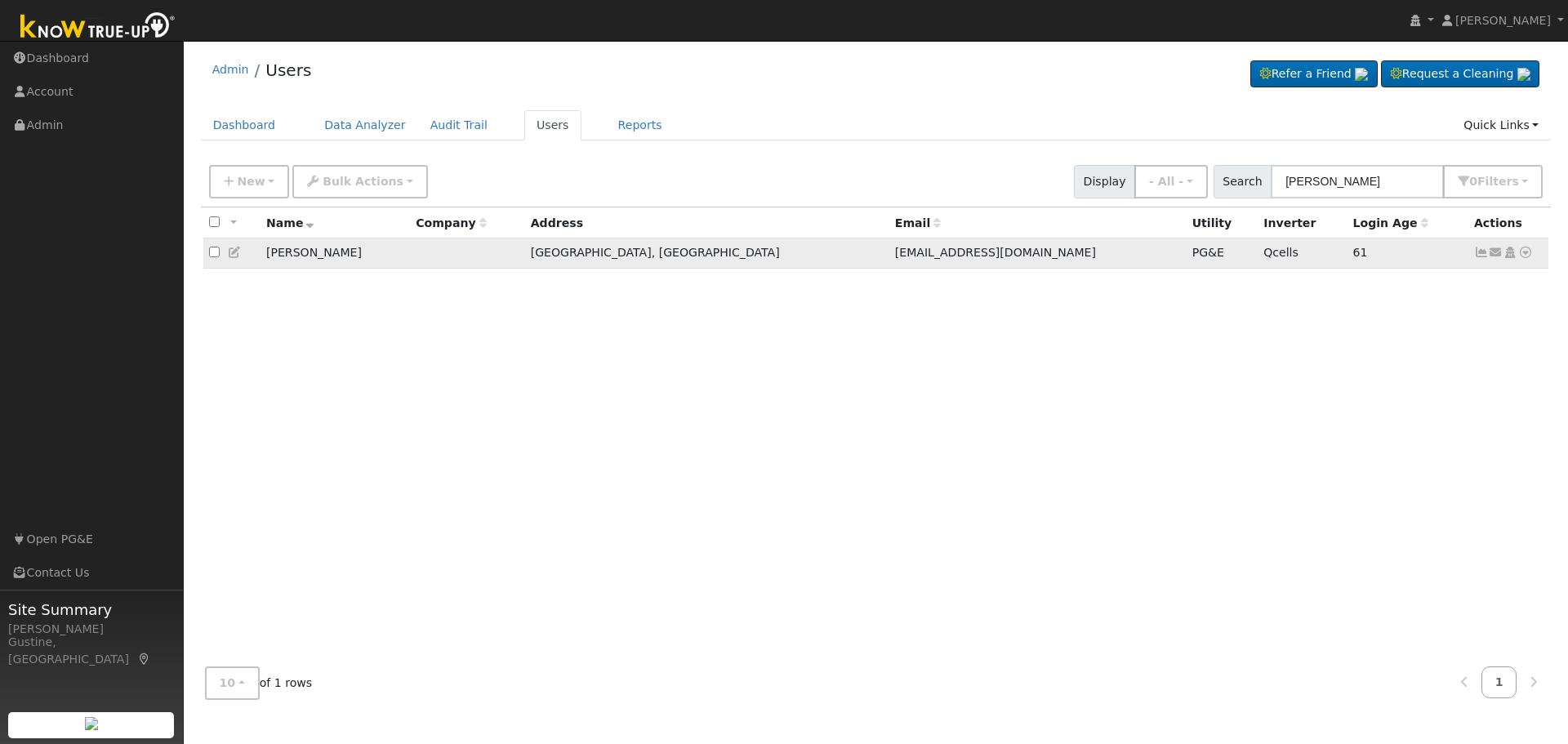
click at [1475, 250] on icon at bounding box center [1481, 253] width 14 height 12
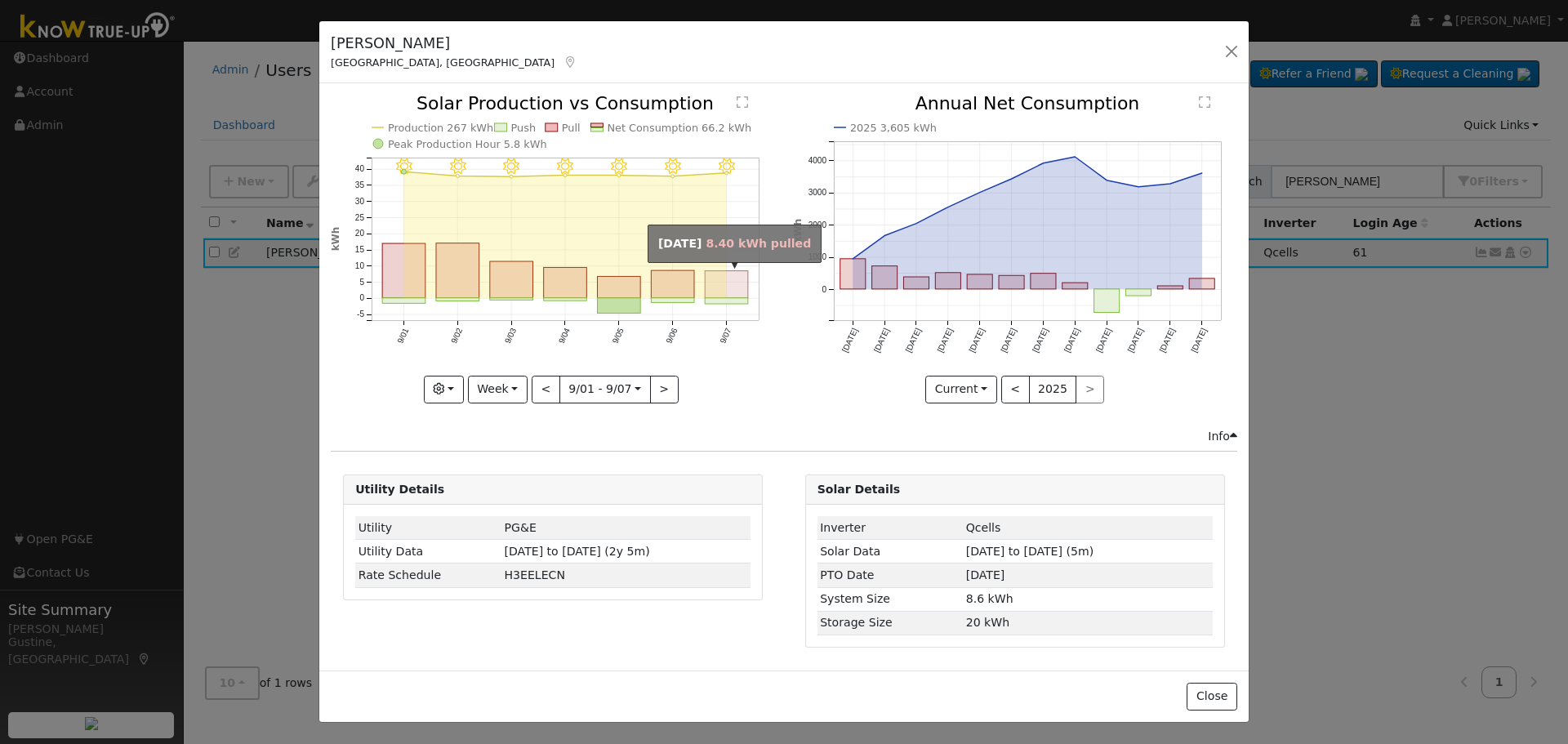
click at [719, 277] on rect "onclick=""" at bounding box center [727, 285] width 43 height 27
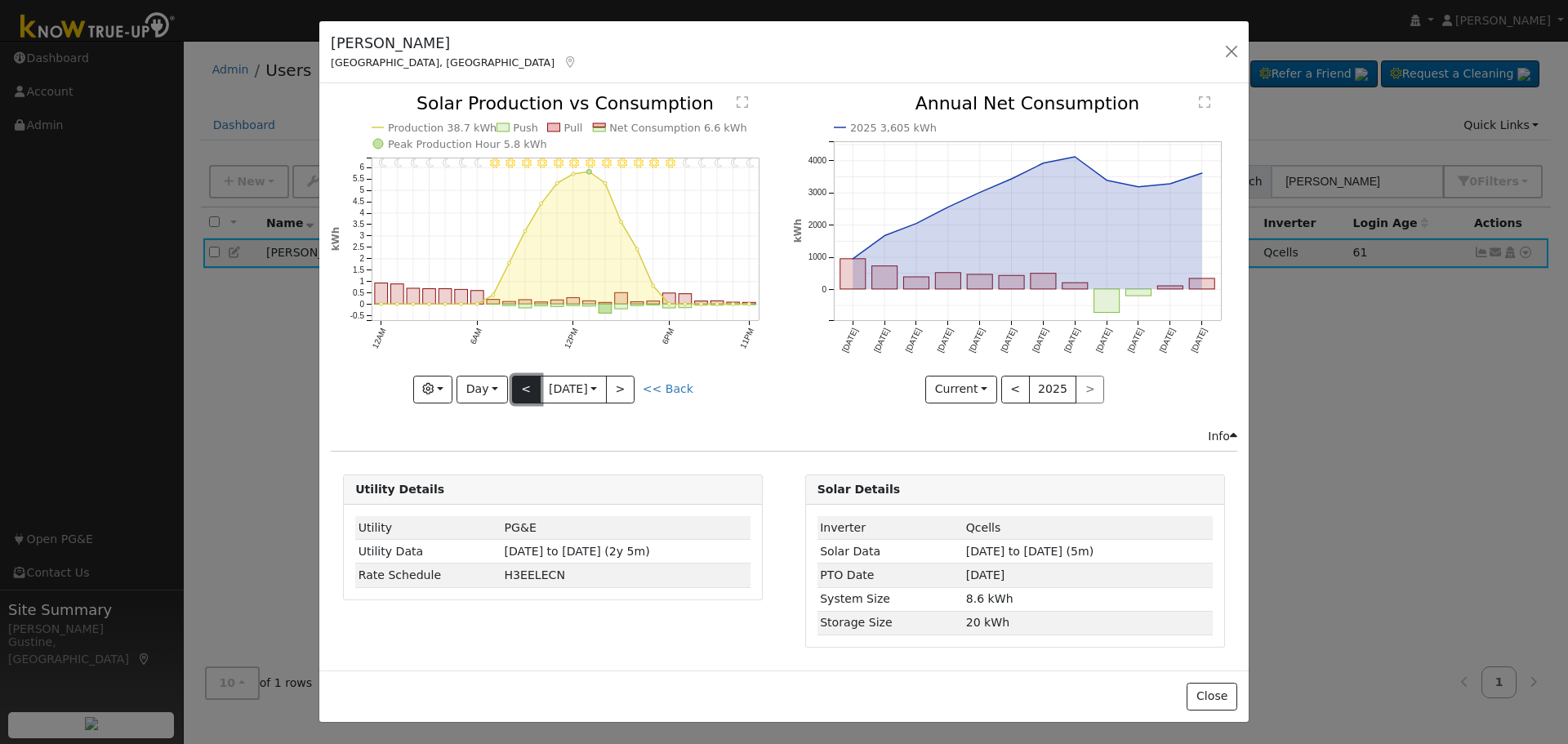
click at [526, 384] on button "<" at bounding box center [527, 389] width 29 height 28
click at [526, 383] on button "<" at bounding box center [527, 389] width 29 height 28
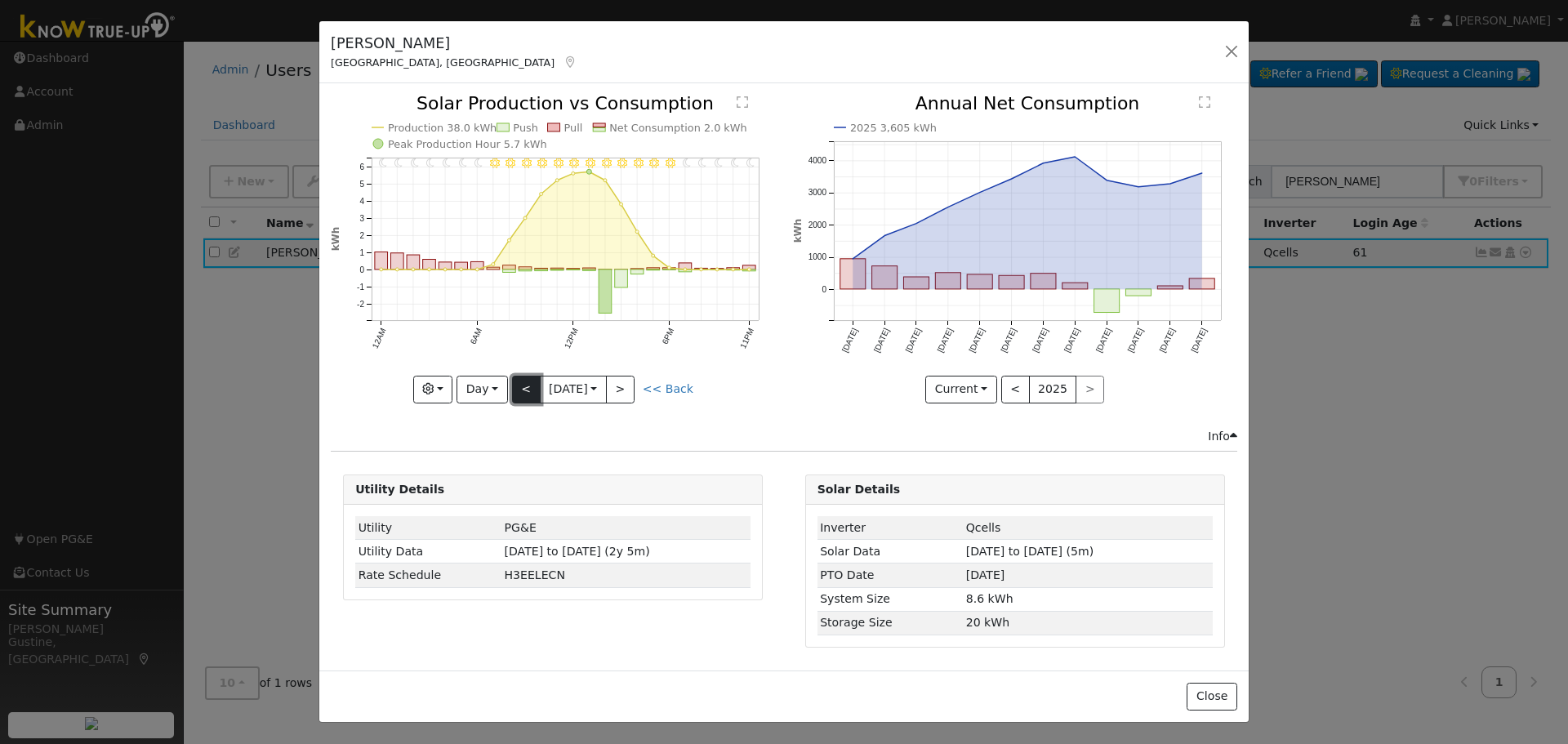
click at [526, 382] on button "<" at bounding box center [527, 389] width 29 height 28
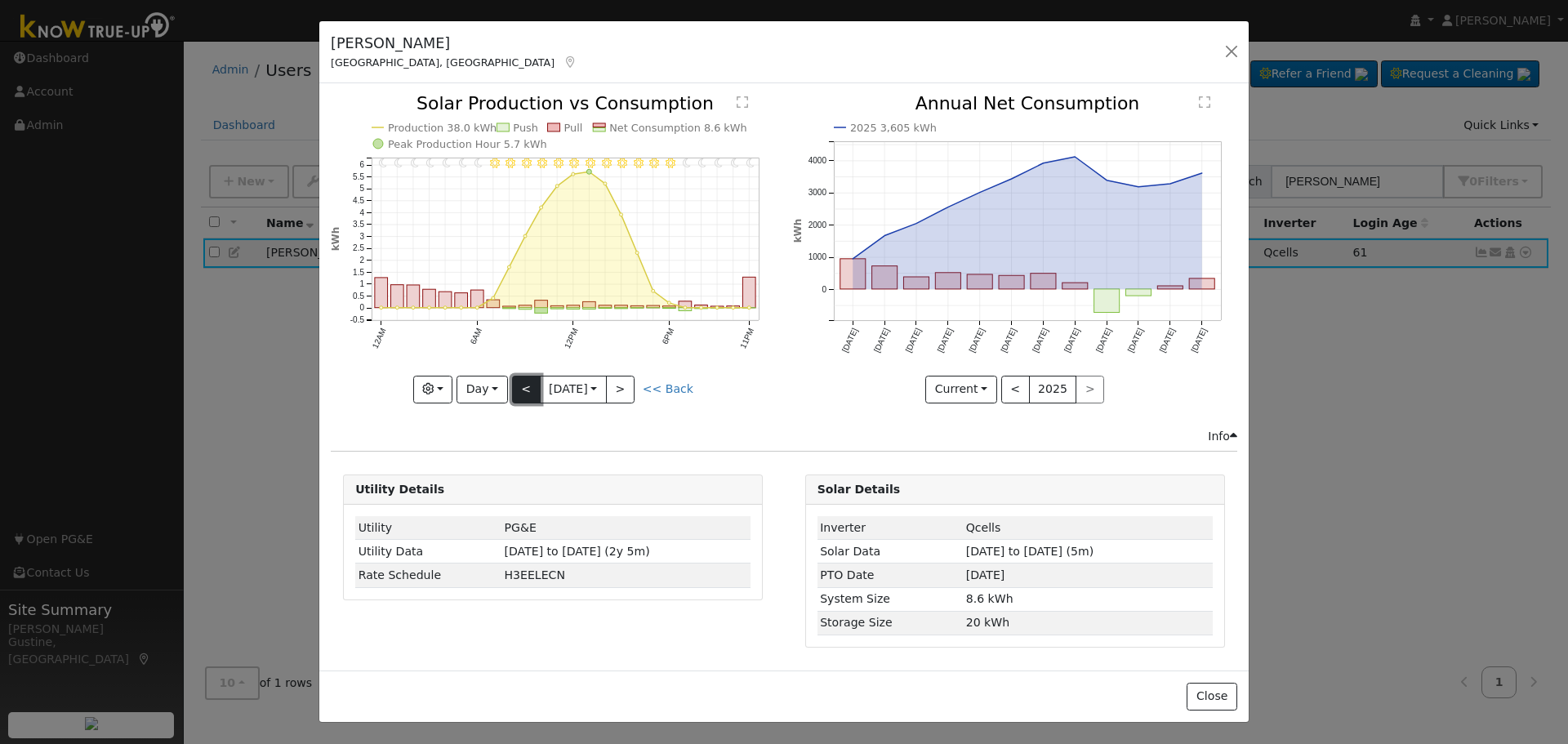
click at [526, 381] on button "<" at bounding box center [527, 389] width 29 height 28
click at [526, 380] on button "<" at bounding box center [527, 389] width 29 height 28
click at [526, 380] on button "<" at bounding box center [527, 389] width 29 height 28
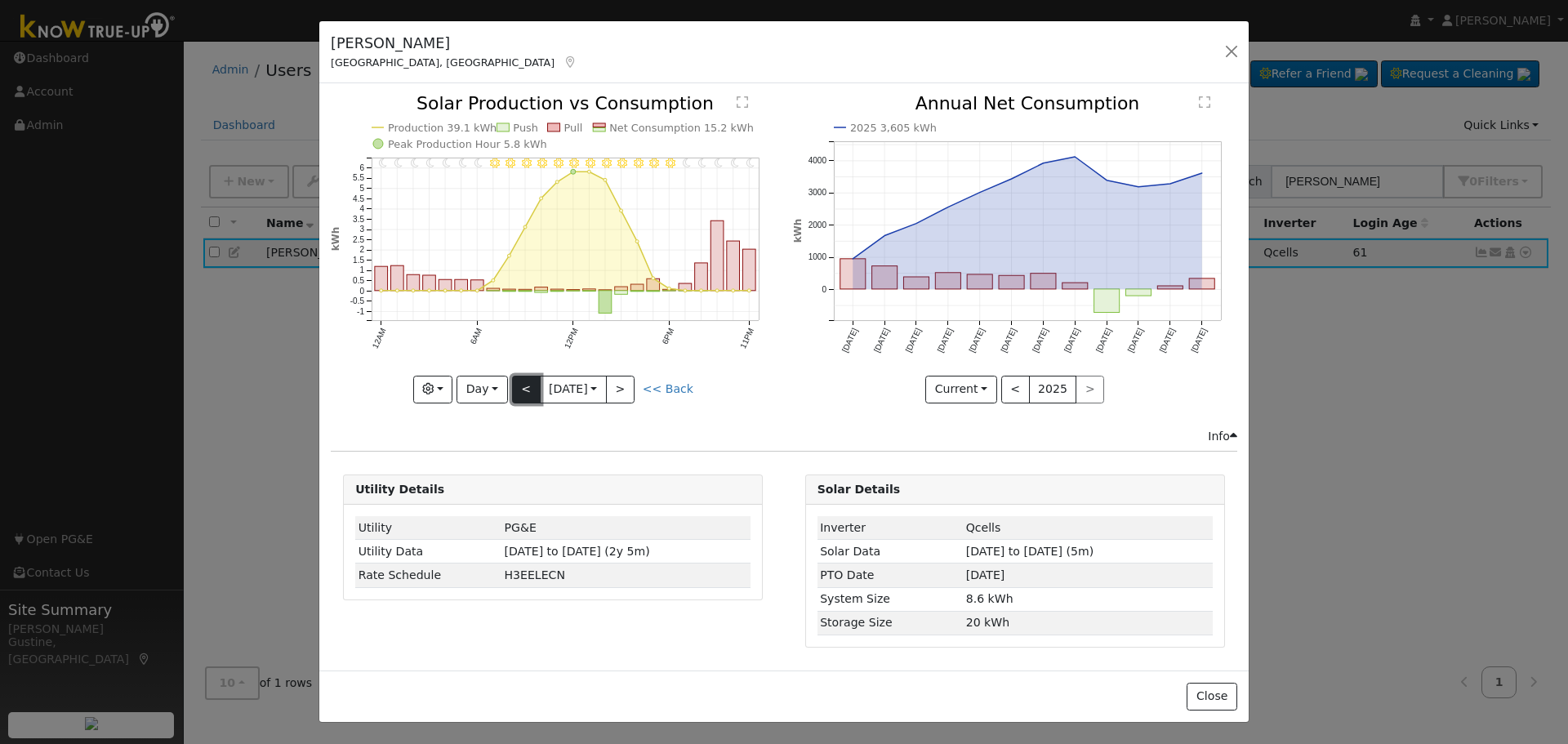
click at [526, 379] on button "<" at bounding box center [527, 389] width 29 height 28
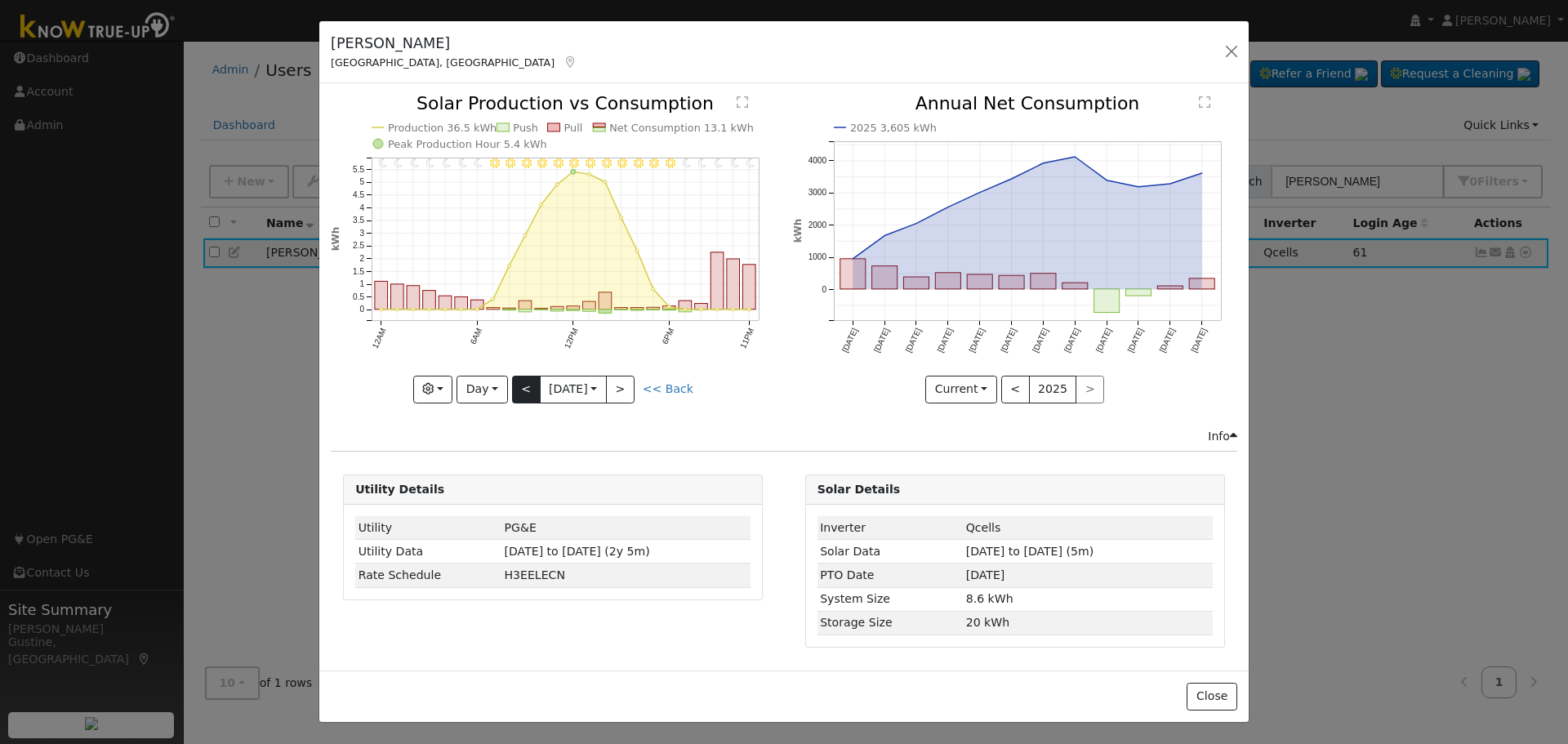
click at [526, 379] on div "11PM - Clear 10PM - Clear 9PM - Clear 8PM - Clear 7PM - Clear 6PM - Clear 5PM -…" at bounding box center [553, 249] width 445 height 308
click at [526, 379] on button "<" at bounding box center [527, 389] width 29 height 28
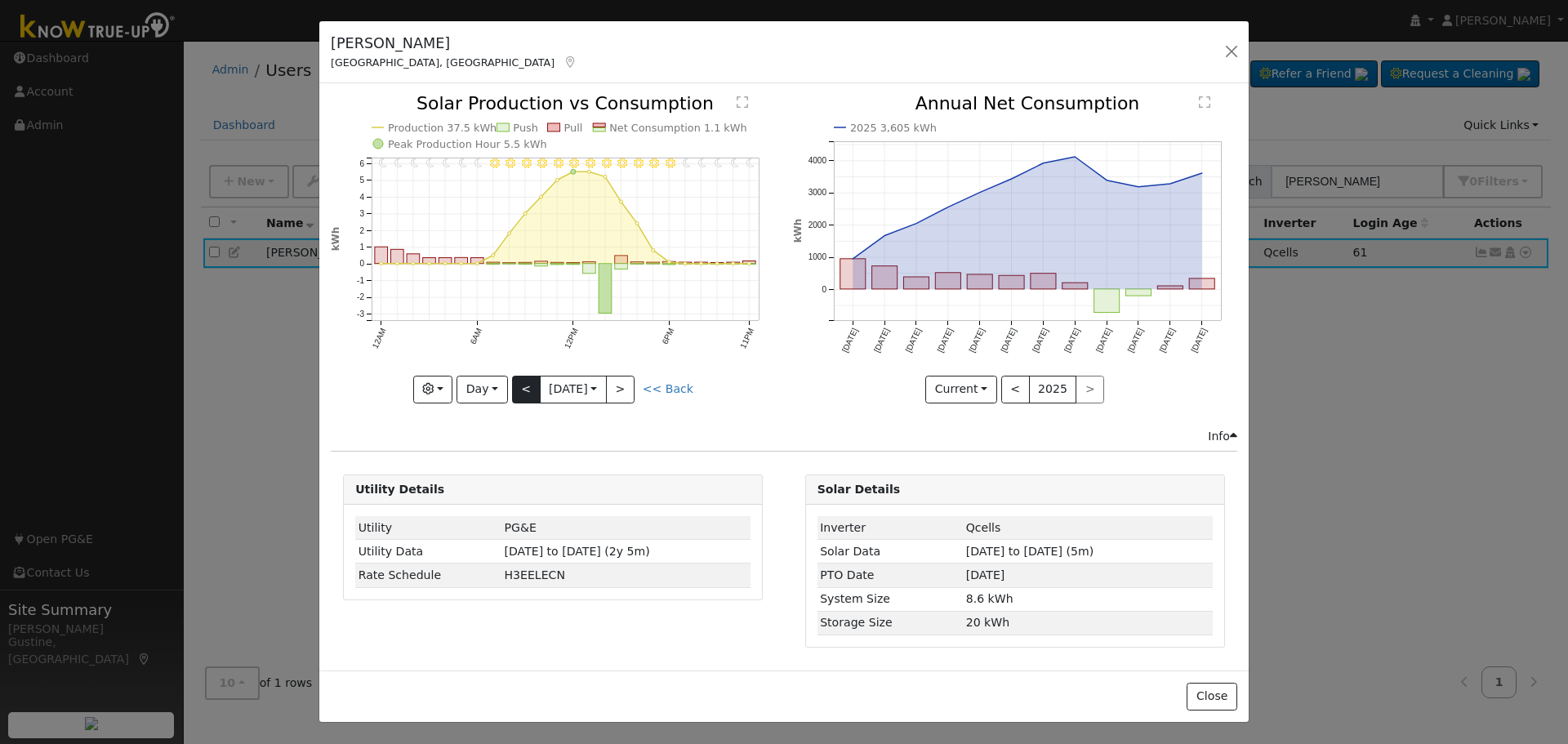
click at [526, 379] on div "11PM - Clear 10PM - Clear 9PM - Clear 8PM - Clear 7PM - Clear 6PM - Clear 5PM -…" at bounding box center [553, 249] width 445 height 308
click at [526, 379] on button "<" at bounding box center [527, 389] width 29 height 28
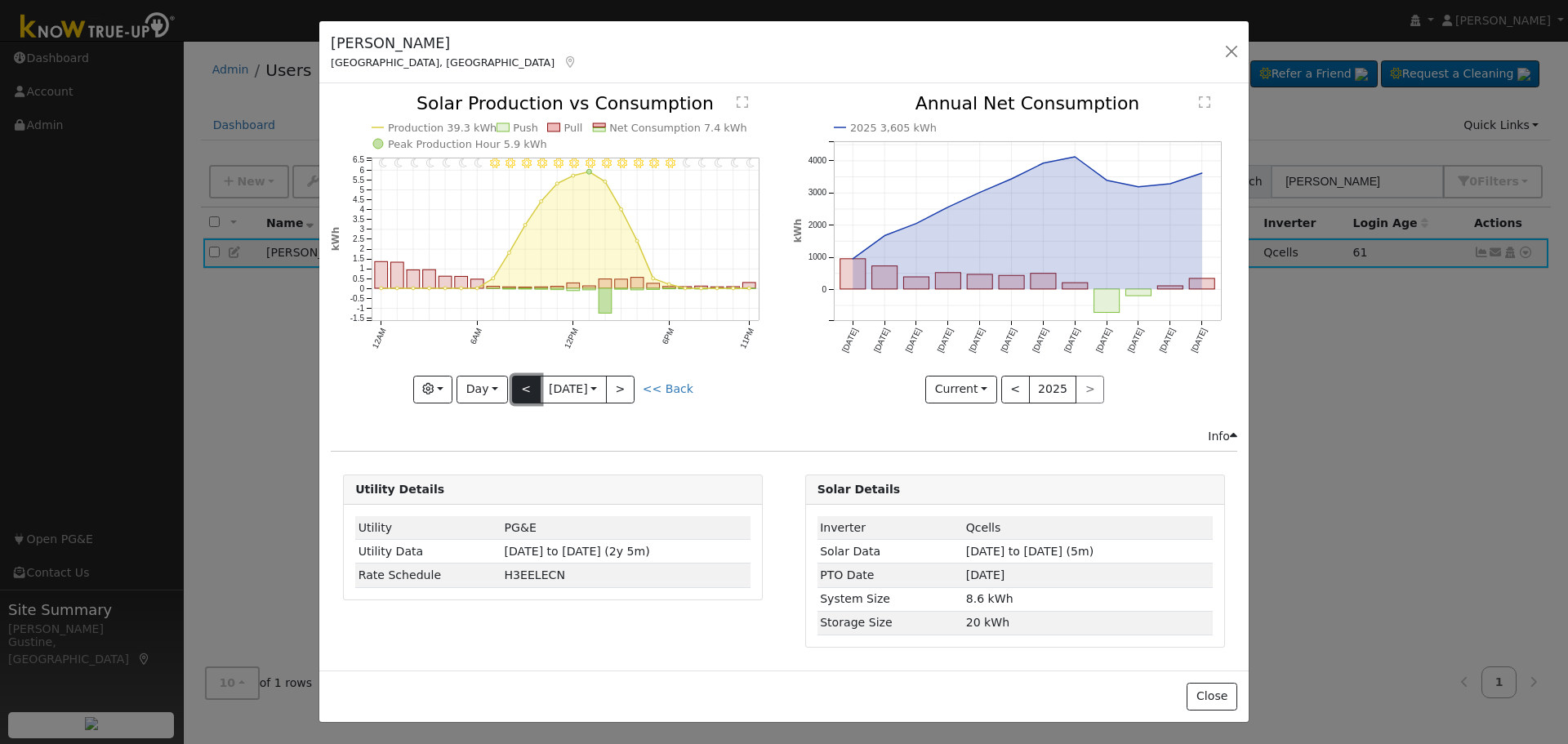
click at [526, 379] on button "<" at bounding box center [527, 389] width 29 height 28
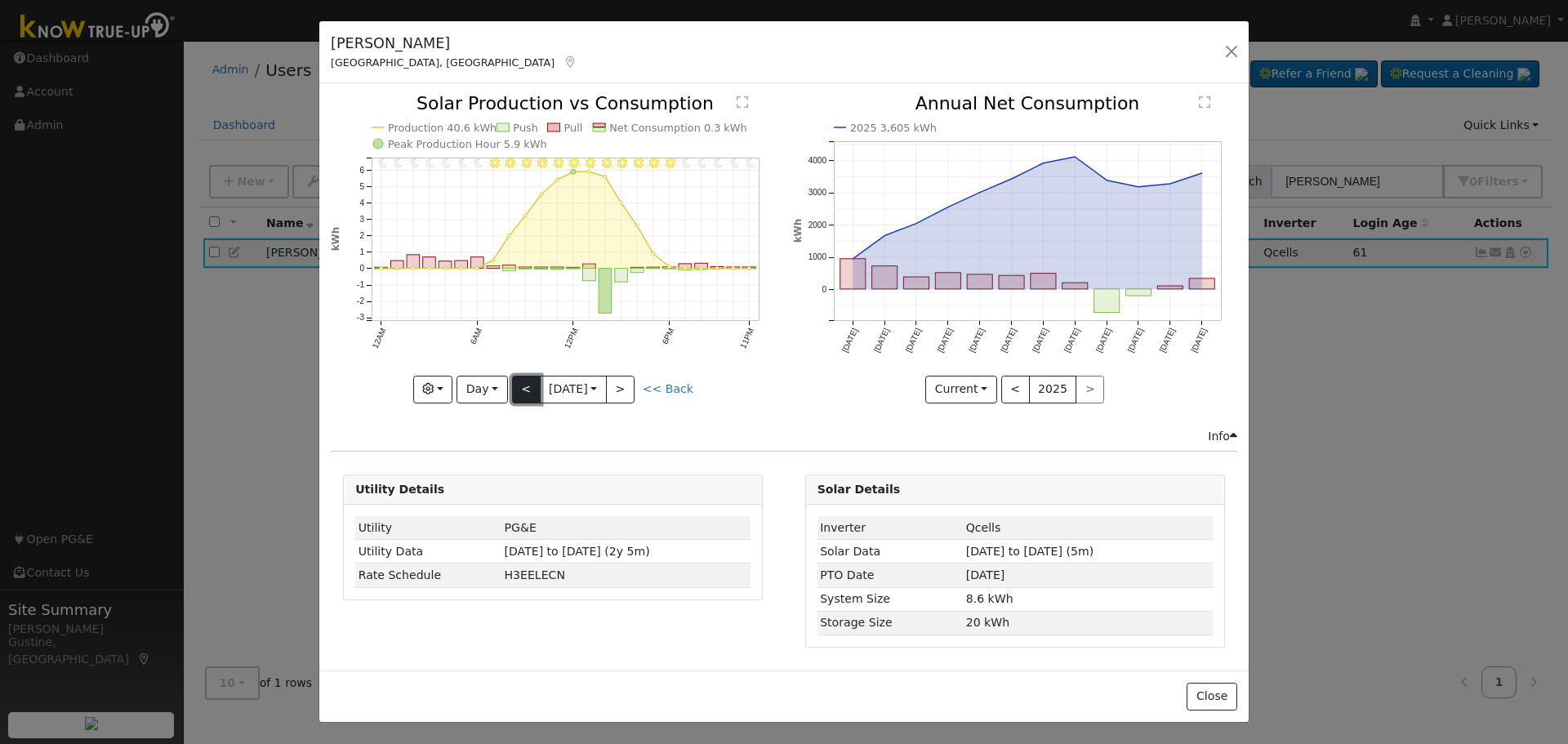
click at [526, 378] on button "<" at bounding box center [527, 389] width 29 height 28
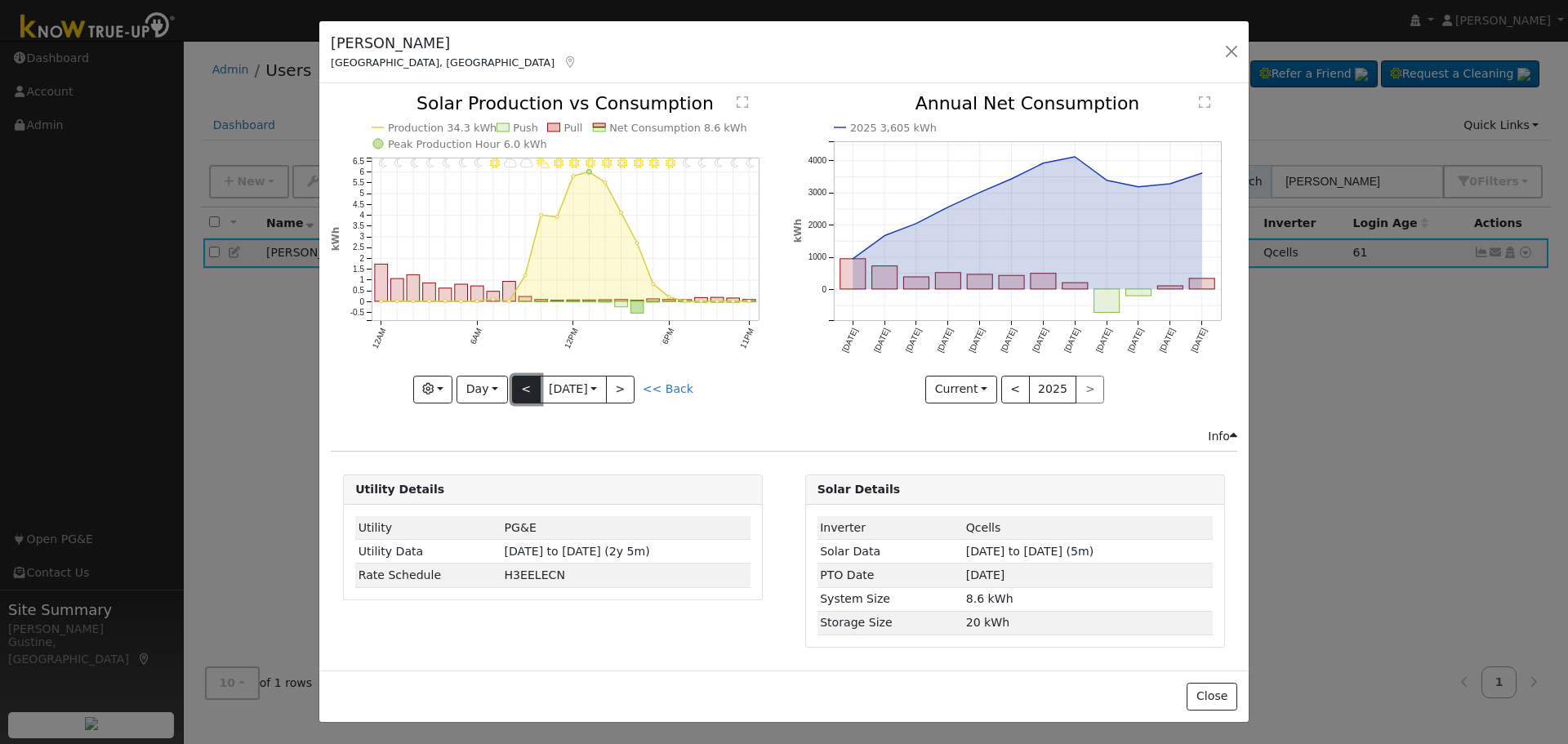
click at [526, 378] on button "<" at bounding box center [527, 389] width 29 height 28
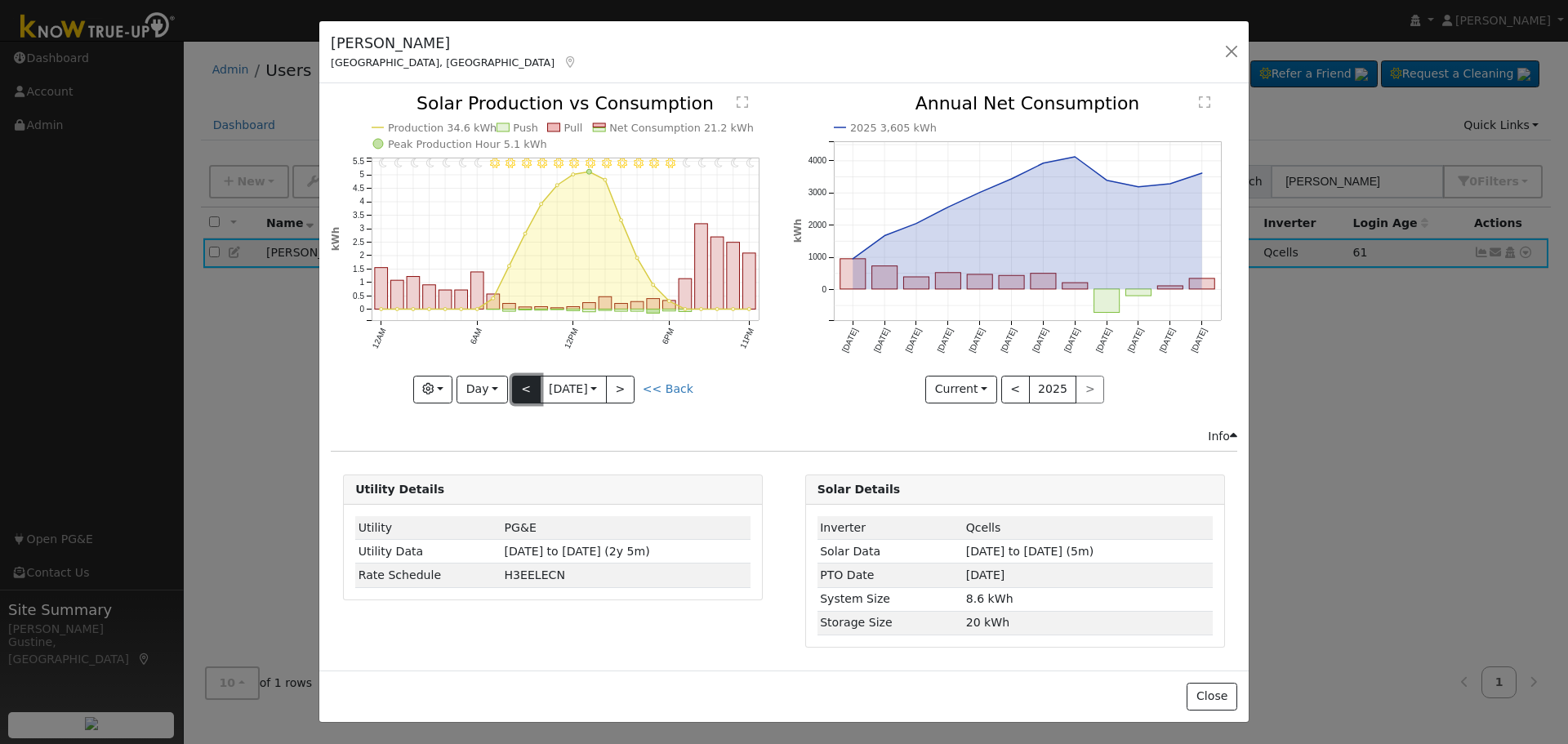
click at [526, 378] on button "<" at bounding box center [527, 389] width 29 height 28
click at [526, 377] on button "<" at bounding box center [527, 389] width 29 height 28
click at [526, 376] on button "<" at bounding box center [527, 389] width 29 height 28
click at [526, 375] on button "<" at bounding box center [527, 389] width 29 height 28
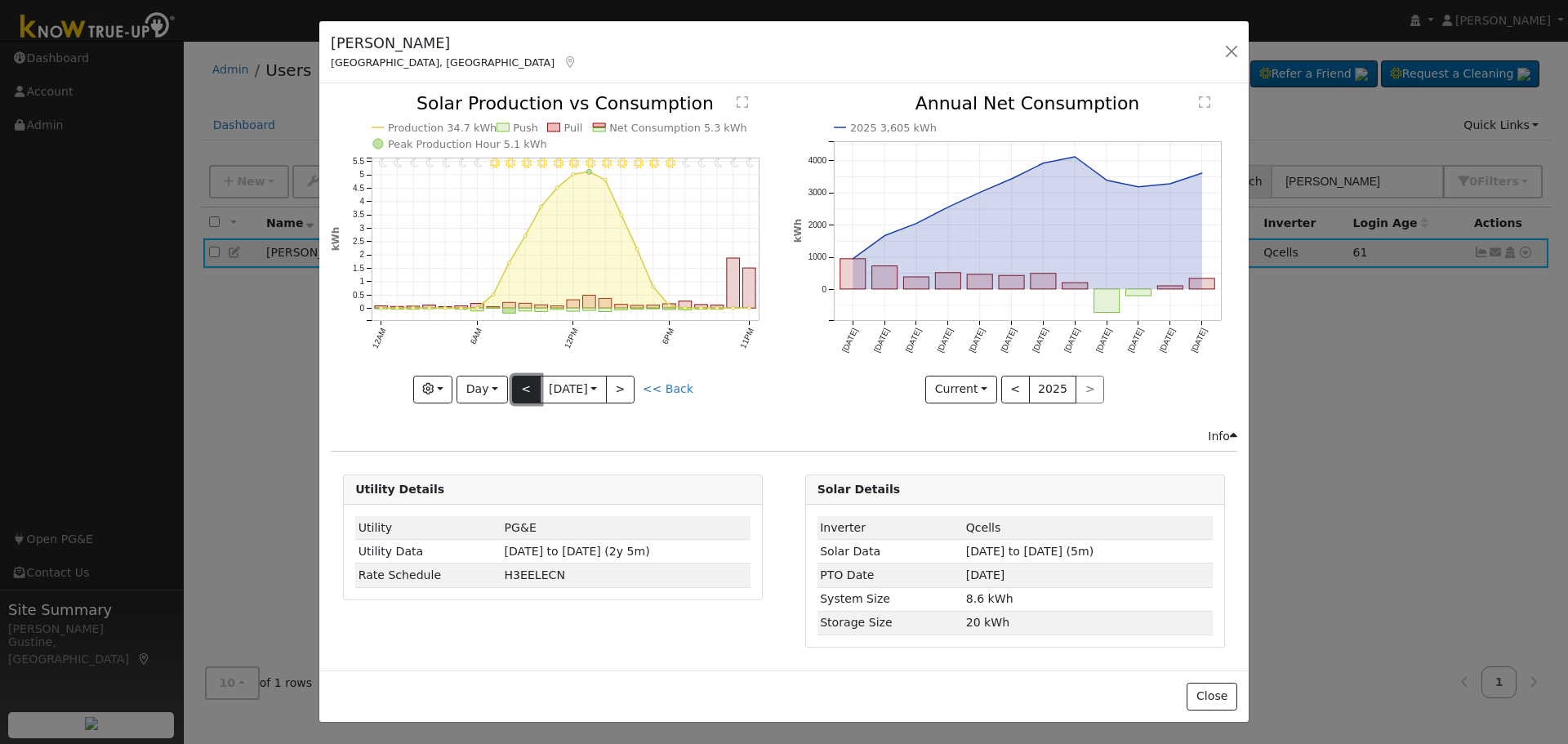
click at [526, 375] on button "<" at bounding box center [527, 389] width 29 height 28
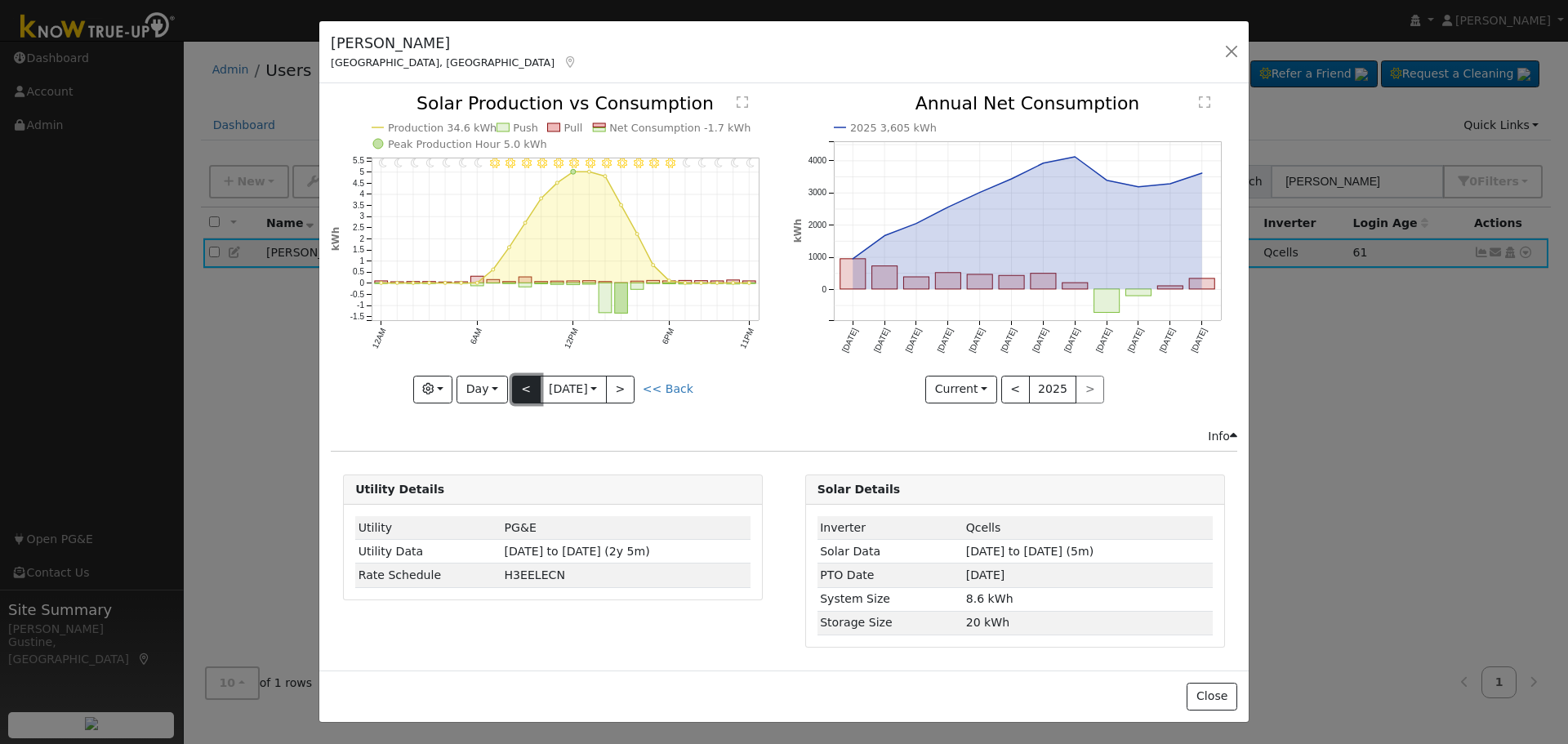
click at [526, 375] on button "<" at bounding box center [527, 389] width 29 height 28
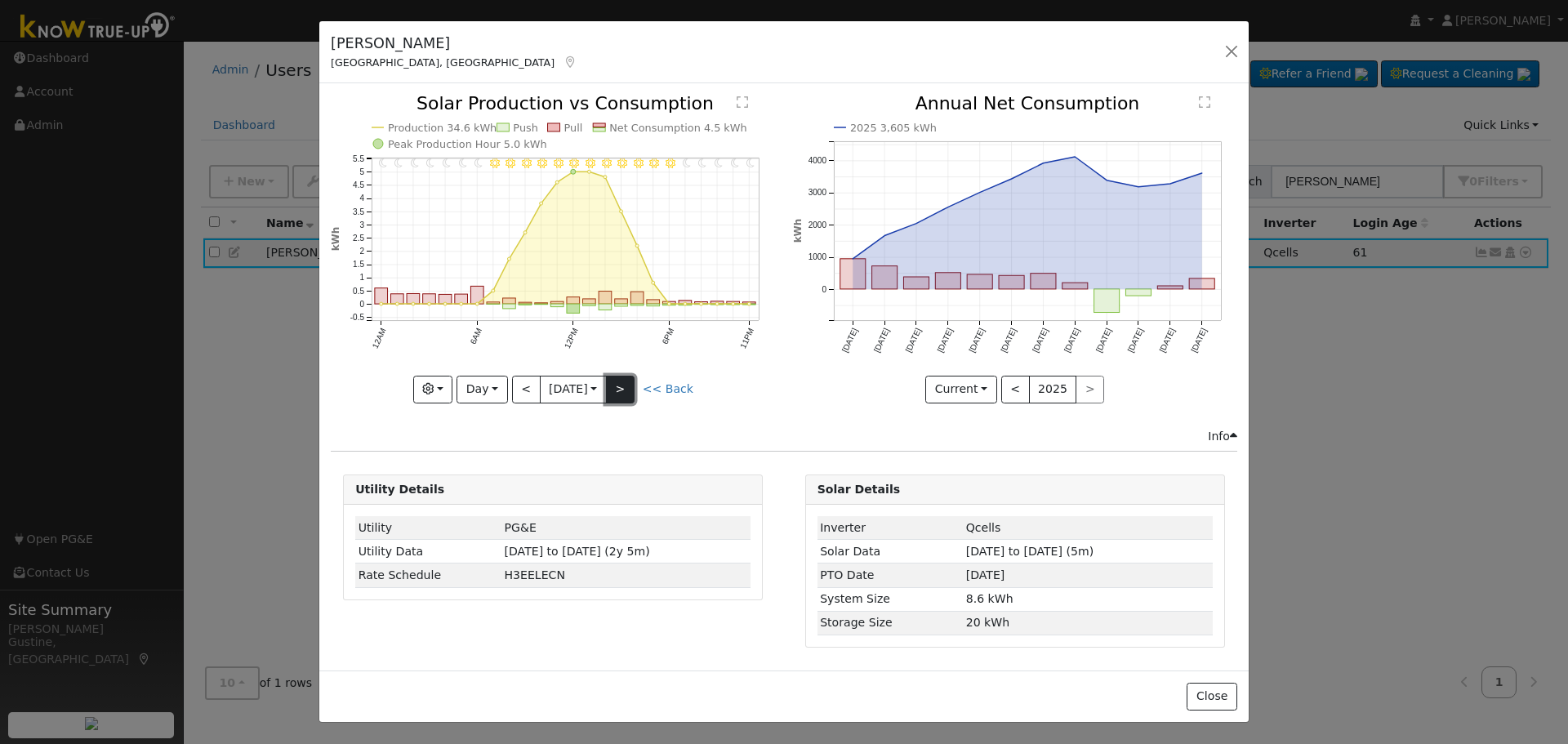
click at [626, 385] on button ">" at bounding box center [620, 389] width 29 height 28
type input "[DATE]"
